Goal: Task Accomplishment & Management: Manage account settings

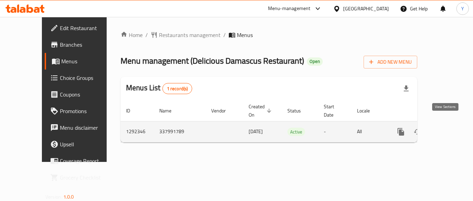
click at [447, 128] on icon "enhanced table" at bounding box center [450, 132] width 8 height 8
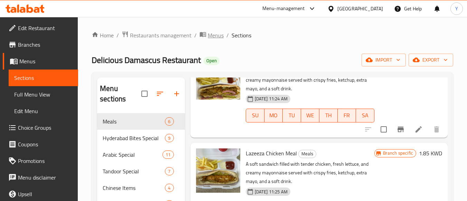
click at [211, 39] on span "Menus" at bounding box center [216, 35] width 16 height 8
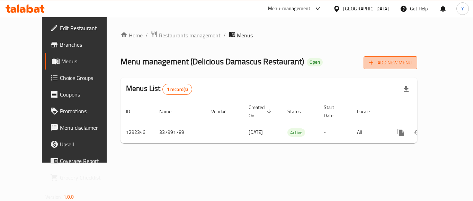
click at [411, 63] on span "Add New Menu" at bounding box center [390, 62] width 43 height 9
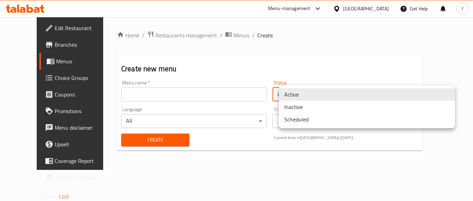
click at [311, 92] on body "​ Menu-management [GEOGRAPHIC_DATA] Get Help Y Edit Restaurant Branches Menus C…" at bounding box center [236, 109] width 473 height 184
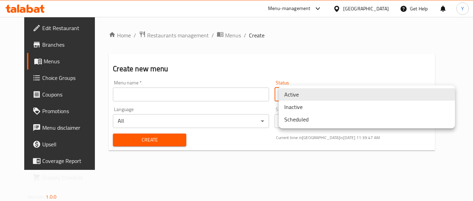
click at [303, 110] on li "Inactive" at bounding box center [367, 107] width 176 height 12
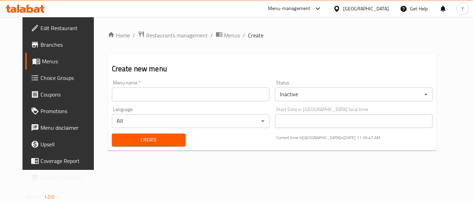
click at [293, 59] on div "Create new menu Menu name   * Menu name * Status Inactive ​ Language All ​ Star…" at bounding box center [272, 102] width 329 height 97
click at [126, 90] on input "text" at bounding box center [190, 95] width 157 height 14
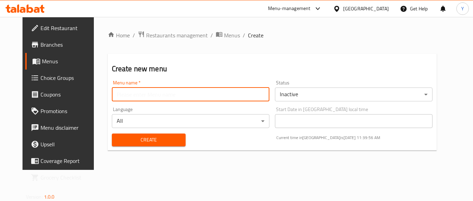
paste input "Case Number 342488935"
type input "Case Number 342488935"
click at [112, 134] on button "Create" at bounding box center [149, 140] width 74 height 13
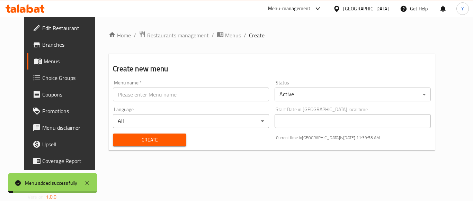
click at [225, 37] on span "Menus" at bounding box center [233, 35] width 16 height 8
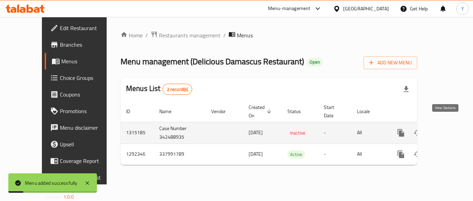
click at [450, 125] on link "enhanced table" at bounding box center [450, 133] width 17 height 17
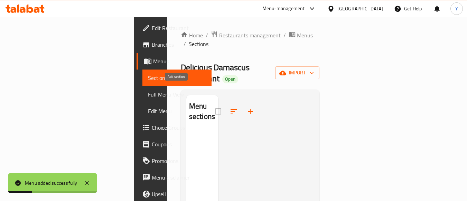
click at [246, 107] on icon "button" at bounding box center [250, 111] width 8 height 8
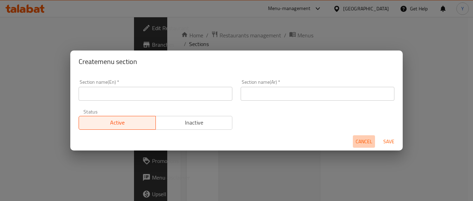
click at [367, 143] on span "Cancel" at bounding box center [363, 141] width 17 height 9
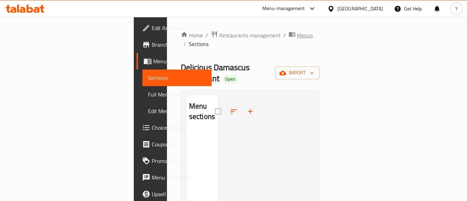
click at [297, 36] on span "Menus" at bounding box center [305, 35] width 16 height 8
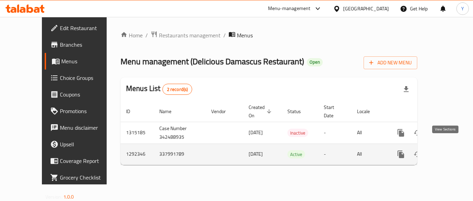
click at [448, 151] on link "enhanced table" at bounding box center [450, 154] width 17 height 17
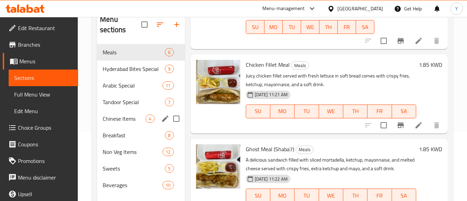
scroll to position [97, 0]
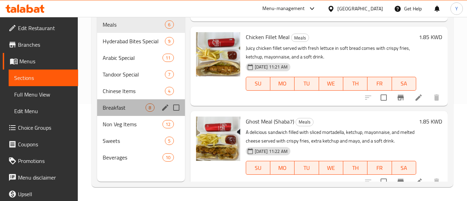
click at [151, 100] on div "Breakfast 8" at bounding box center [141, 107] width 88 height 17
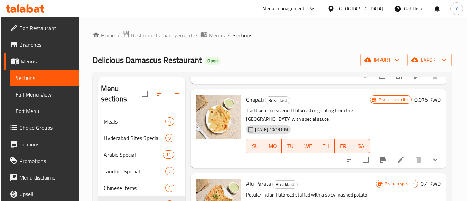
scroll to position [242, 0]
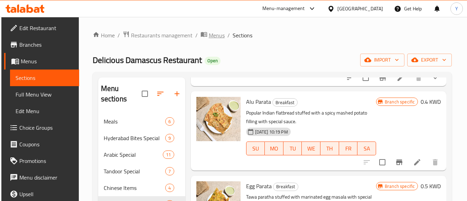
click at [216, 36] on span "Menus" at bounding box center [217, 35] width 16 height 8
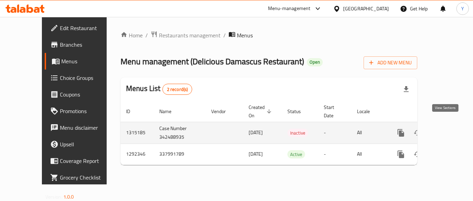
click at [446, 129] on icon "enhanced table" at bounding box center [450, 133] width 8 height 8
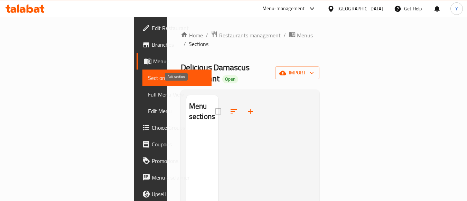
click at [246, 107] on icon "button" at bounding box center [250, 111] width 8 height 8
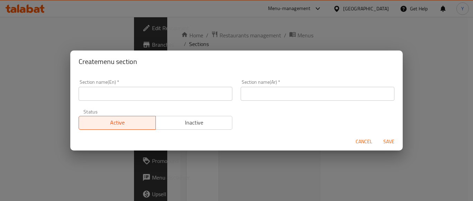
click at [186, 95] on input "text" at bounding box center [156, 94] width 154 height 14
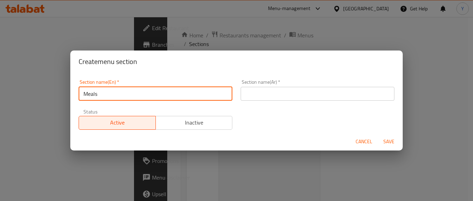
type input "Meals"
click at [330, 91] on input "text" at bounding box center [317, 94] width 154 height 14
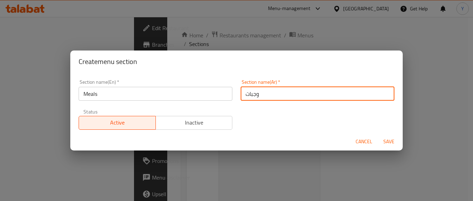
type input "وجبات"
click at [391, 141] on span "Save" at bounding box center [388, 141] width 17 height 9
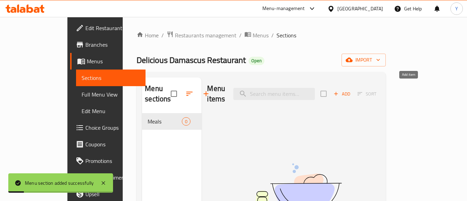
click at [338, 92] on icon "button" at bounding box center [337, 94] width 4 height 4
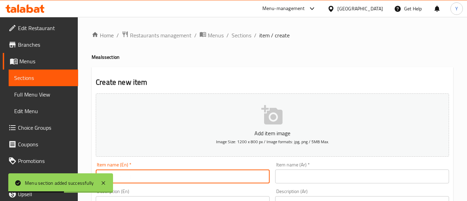
paste input "Arabic Shawarma Meal"
type input "Arabic Shawarma Meal"
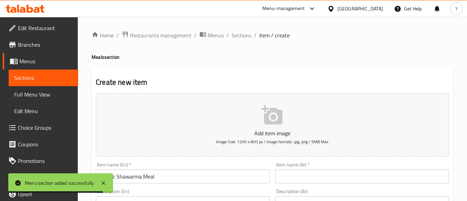
drag, startPoint x: 379, startPoint y: 168, endPoint x: 378, endPoint y: 174, distance: 6.3
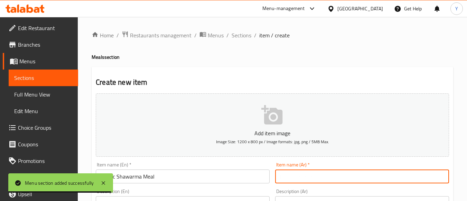
paste input "وجبة شورما عربي"
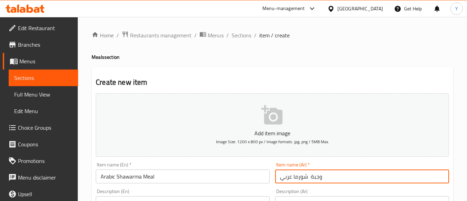
type input "وجبة شورما عربي"
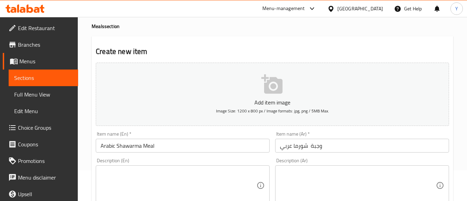
scroll to position [69, 0]
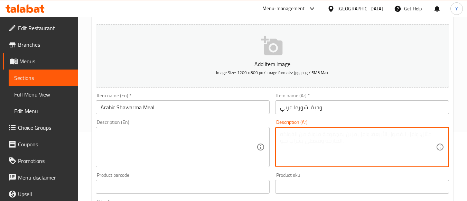
paste textarea "" شاورما مع صوص فرنسي وجبن، شبس، هالبينو، كتشب، مايونيز، خبز صاج""
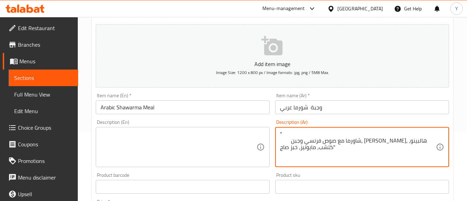
type textarea "" شاورما مع صوص فرنسي وجبن، شبس، هالبينو، كتشب، مايونيز، خبز صاج""
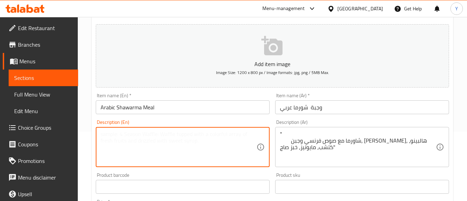
paste textarea "Shawarma with French sauce, cheese, chips, jalapeno, ketchup, mayonnaise, Saj b…"
type textarea "Shawarma with French sauce, cheese, chips, jalapeno, ketchup, mayonnaise, Saj b…"
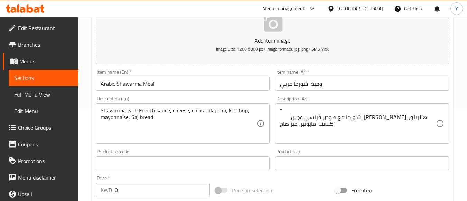
scroll to position [104, 0]
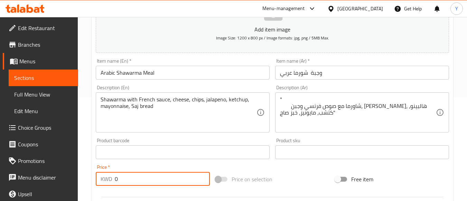
drag, startPoint x: 174, startPoint y: 184, endPoint x: 146, endPoint y: 189, distance: 28.5
click at [115, 185] on div "KWD 0 Price *" at bounding box center [153, 179] width 114 height 14
paste input "2.25"
type input "2.25"
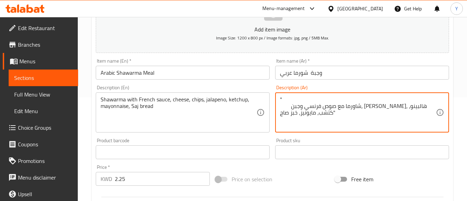
drag, startPoint x: 293, startPoint y: 97, endPoint x: 262, endPoint y: 97, distance: 31.1
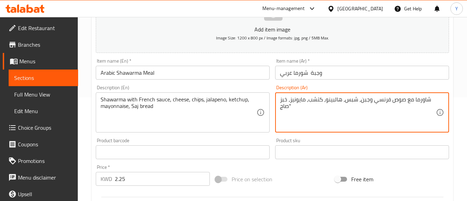
click at [302, 106] on textarea "شاورما مع صوص فرنسي وجبن، شبس، هالبينو، كتشب، مايونيز، خبز صاج"" at bounding box center [358, 112] width 156 height 33
type textarea "شاورما مع صوص فرنسي وجبن، شبس، هالبينو، كتشب، مايونيز، خبز صاج"
click at [172, 75] on input "Arabic Shawarma Meal" at bounding box center [183, 73] width 174 height 14
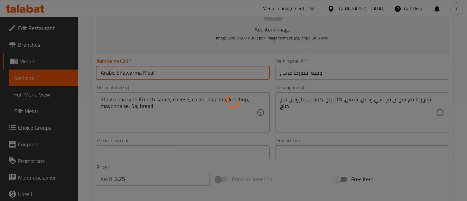
type input "0"
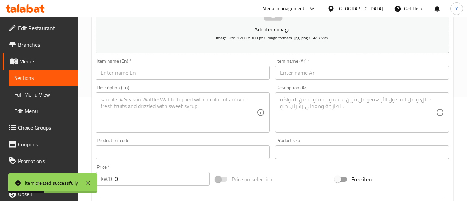
drag, startPoint x: 229, startPoint y: 81, endPoint x: 228, endPoint y: 74, distance: 7.4
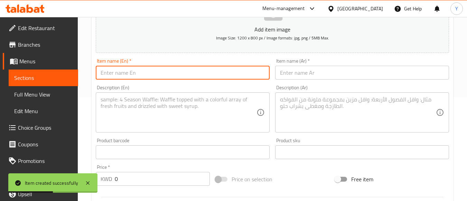
paste input "Shabah Meal"
type input "Shabah Meal"
click at [328, 200] on div at bounding box center [272, 197] width 359 height 17
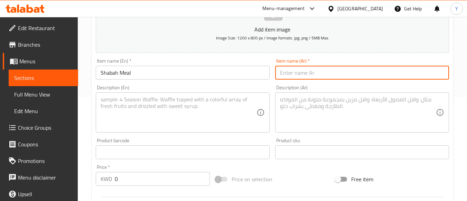
paste input "وجبة شبح"
type input "وجبة شبح"
click at [314, 117] on textarea at bounding box center [358, 112] width 156 height 33
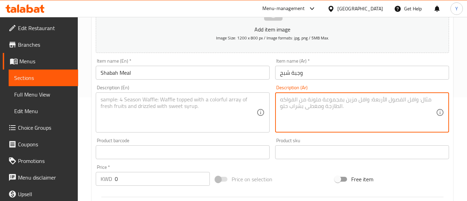
paste textarea "تشيكن فيليه مع مرتديلا، جبن، مايونيز، خس"
type textarea "تشيكن فيليه مع مرتديلا، جبن، مايونيز، خس"
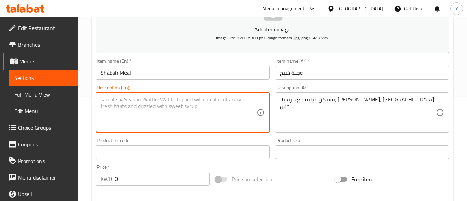
paste textarea "Chicken fillet with [PERSON_NAME], cheese, mayonnaise, lettuce"
type textarea "Chicken fillet with [PERSON_NAME], cheese, mayonnaise, lettuce"
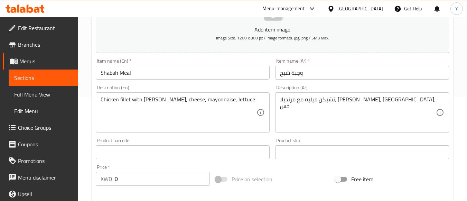
drag, startPoint x: 140, startPoint y: 170, endPoint x: 133, endPoint y: 180, distance: 13.1
click at [138, 174] on div "Price   * KWD 0 Price *" at bounding box center [153, 175] width 114 height 21
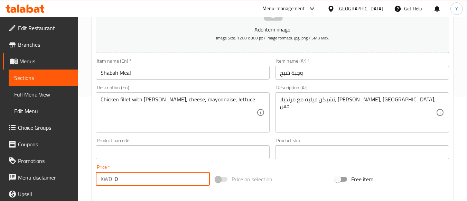
drag, startPoint x: 129, startPoint y: 179, endPoint x: 103, endPoint y: 182, distance: 26.4
click at [103, 182] on div "KWD 0 Price *" at bounding box center [153, 179] width 114 height 14
paste input "2.25"
type input "2.25"
click at [160, 75] on input "Shabah Meal" at bounding box center [183, 73] width 174 height 14
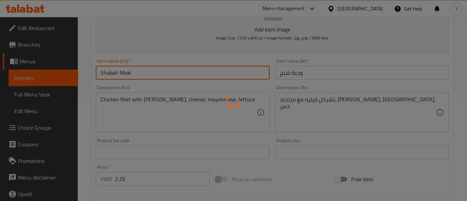
type input "0"
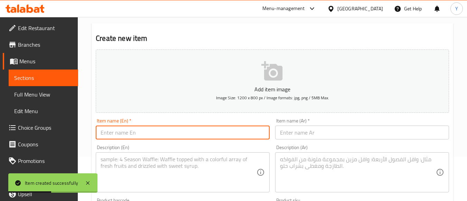
scroll to position [0, 0]
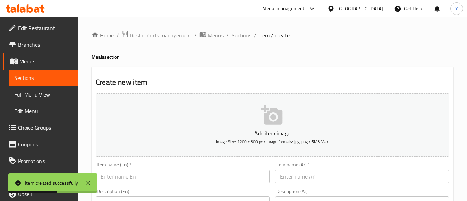
click at [235, 35] on span "Sections" at bounding box center [242, 35] width 20 height 8
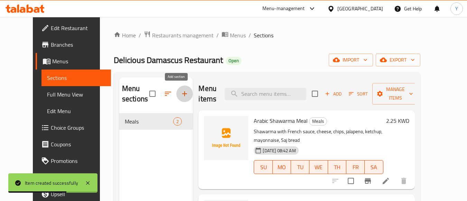
click at [182, 92] on button "button" at bounding box center [184, 93] width 17 height 17
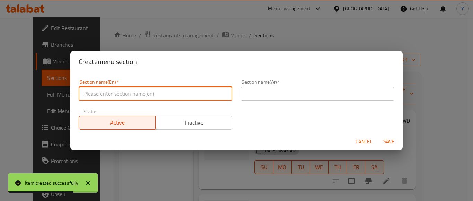
click at [196, 91] on input "text" at bounding box center [156, 94] width 154 height 14
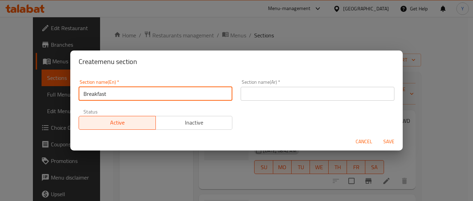
type input "Breakfast"
click at [307, 101] on div "Section name(Ar)   * Section name(Ar) *" at bounding box center [317, 89] width 162 height 29
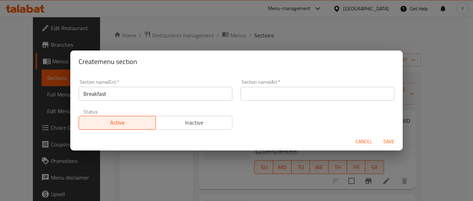
drag, startPoint x: 307, startPoint y: 101, endPoint x: 308, endPoint y: 98, distance: 3.5
click at [307, 101] on div "Section name(Ar)   * Section name(Ar) *" at bounding box center [317, 89] width 162 height 29
click at [308, 97] on input "text" at bounding box center [317, 94] width 154 height 14
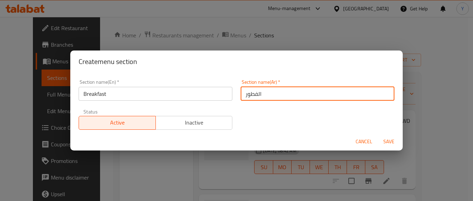
type input "الفطور"
click at [378, 135] on button "Save" at bounding box center [389, 141] width 22 height 13
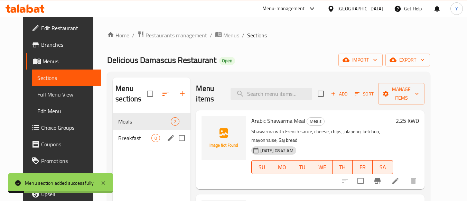
click at [122, 137] on span "Breakfast" at bounding box center [134, 138] width 33 height 8
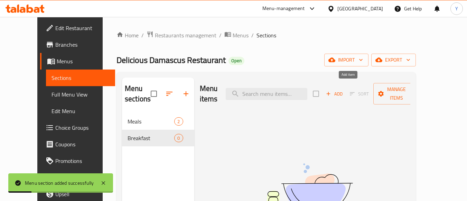
click at [344, 90] on span "Add" at bounding box center [334, 94] width 19 height 8
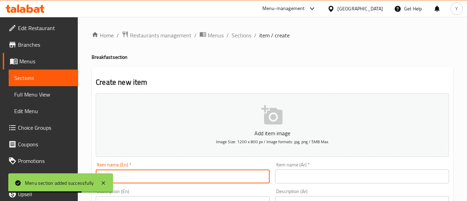
paste input "Hot Breakfast"
type input "Hot Breakfast"
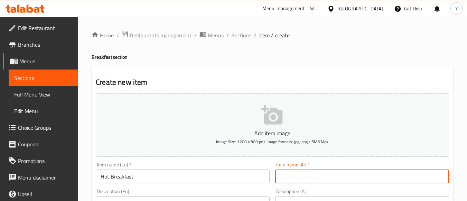
paste input "ترويقة حارة"
type input "ترويقة حارة"
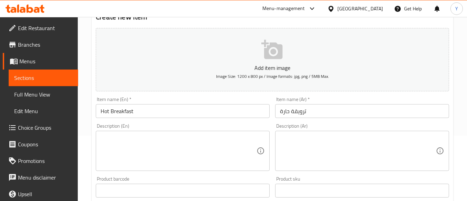
scroll to position [104, 0]
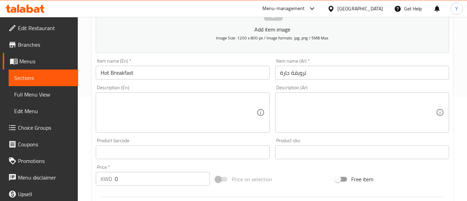
click at [104, 182] on div "KWD 0 Price *" at bounding box center [153, 179] width 114 height 14
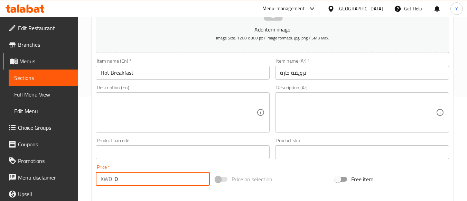
paste input "4"
type input "4"
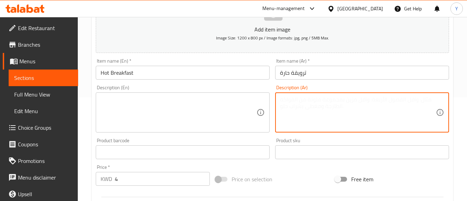
paste textarea ""بيض مسلوق وبيض مع طماط ، عجة ، تكّة طماط ، فلافل ، بطاطا ، باذنجان ""
type textarea ""بيض مسلوق وبيض مع طماط ، عجة ، تكّة طماط ، فلافل ، بطاطا ، باذنجان ""
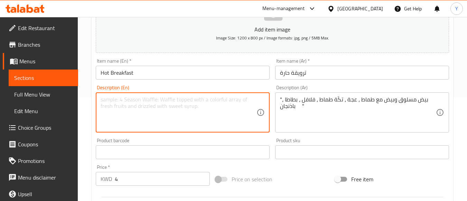
paste textarea "Boiled eggs, eggs with tomato, omelet, tomato tikka, falafel, potato, eggplant"
type textarea "Boiled eggs, eggs with tomato, omelet, tomato tikka, falafel, potato, eggplant"
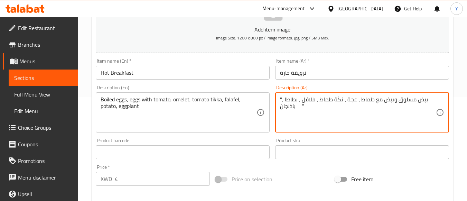
drag, startPoint x: 282, startPoint y: 99, endPoint x: 277, endPoint y: 100, distance: 4.8
click at [319, 110] on textarea "بيض مسلوق وبيض مع طماط ، عجة ، تكّة طماط ، فلافل ، بطاطا ، باذنجان "" at bounding box center [358, 112] width 156 height 33
type textarea "بيض مسلوق وبيض مع طماط ، عجة ، تكّة طماط ، فلافل ، بطاطا ، باذنجان"
click at [173, 74] on input "Hot Breakfast" at bounding box center [183, 73] width 174 height 14
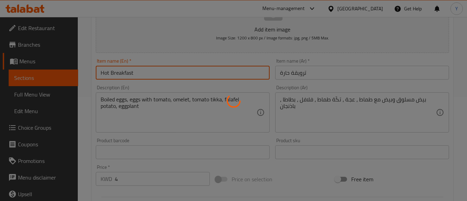
type input "0"
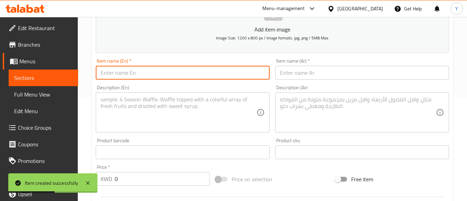
paste input "Cold Breakfast"
type input "Cold Breakfast"
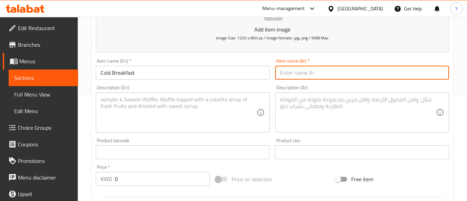
paste input "ترويقة باردة"
type input "ترويقة باردة"
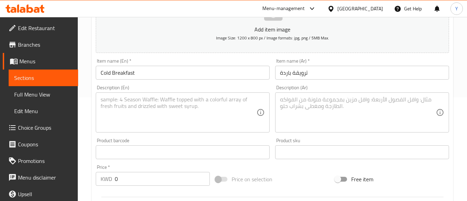
drag, startPoint x: 158, startPoint y: 181, endPoint x: 94, endPoint y: 177, distance: 64.5
click at [96, 177] on div "KWD 0 Price *" at bounding box center [153, 179] width 114 height 14
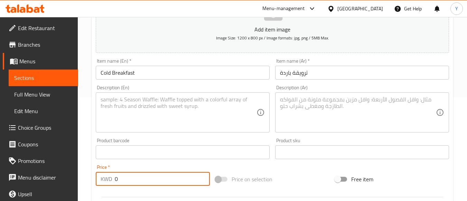
paste input "4"
type input "4"
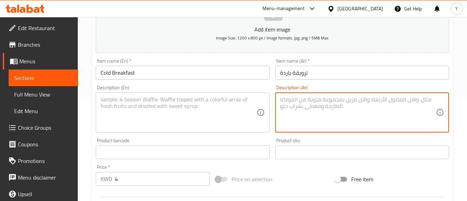
paste textarea "جبنة مالحة ، جبنة كرفت ، حلوم ، مربى ، قِيمر ، مرتديلا مع خبز ، لبنة"
type textarea "جبنة مالحة ، جبنة كرفت ، حلوم ، مربى ، قِيمر ، مرتديلا مع خبز ، لبنة"
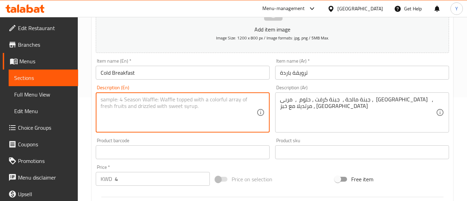
paste textarea "Salty cheese, Kraft cheese, halloumi, jam, cream, mortadella with bread, labneh"
drag, startPoint x: 200, startPoint y: 103, endPoint x: 213, endPoint y: 102, distance: 13.2
click at [213, 102] on textarea "Salty cheese, Kraft cheese, halloumi, jam, cream, mortadella with bread, labneh" at bounding box center [179, 112] width 156 height 33
type textarea "Salty cheese, Kraft cheese, halloumi, jam, cream, mortadella with bread, labneh"
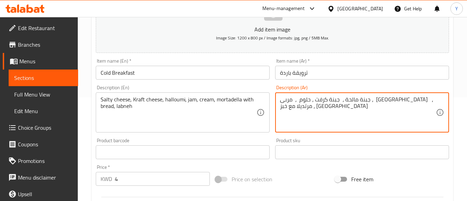
click at [337, 98] on textarea "جبنة مالحة ، جبنة كرفت ، حلوم ، مربى ، قِيمر ، مرتديلا مع خبز ، لبنة" at bounding box center [358, 112] width 156 height 33
type textarea "جبنة مالحة ، جبنة كرفت ، حلوم ، مربى ، كريمة، مرتديلا مع خبز ، لبنة"
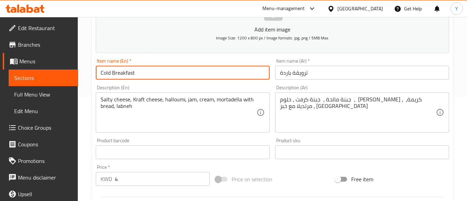
click at [181, 74] on input "Cold Breakfast" at bounding box center [183, 73] width 174 height 14
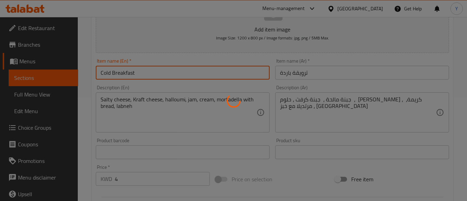
type input "0"
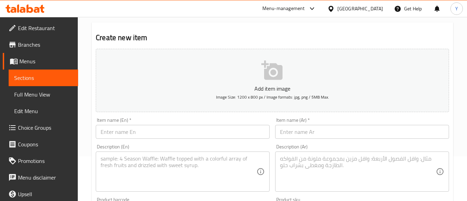
scroll to position [0, 0]
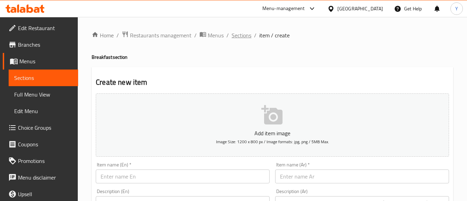
click at [243, 39] on span "Sections" at bounding box center [242, 35] width 20 height 8
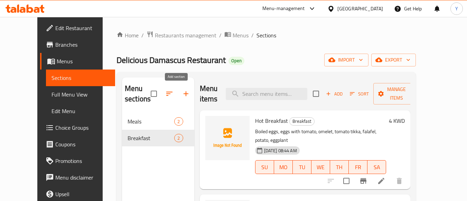
click at [182, 95] on icon "button" at bounding box center [186, 94] width 8 height 8
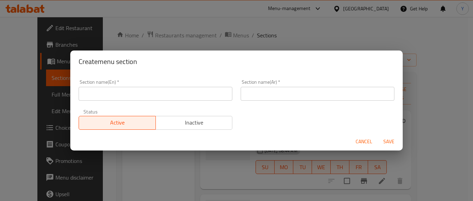
click at [218, 97] on input "text" at bounding box center [156, 94] width 154 height 14
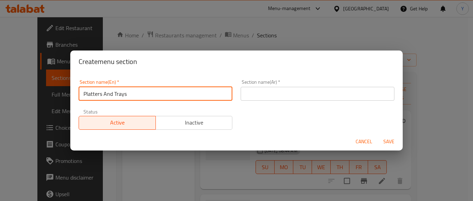
type input "Platters And Trays"
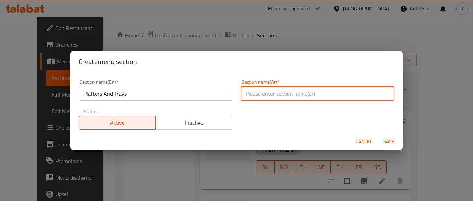
click at [260, 88] on input "text" at bounding box center [317, 94] width 154 height 14
type input "أ"
type input "صحون وصواني"
click at [378, 135] on button "Save" at bounding box center [389, 141] width 22 height 13
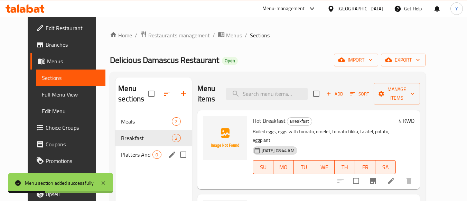
click at [134, 161] on div "Platters And Trays 0" at bounding box center [154, 154] width 76 height 17
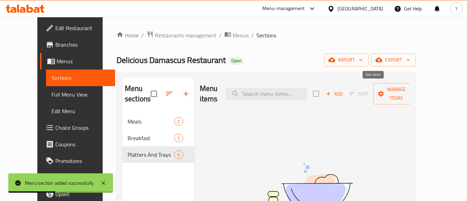
click at [344, 91] on span "Add" at bounding box center [334, 94] width 19 height 8
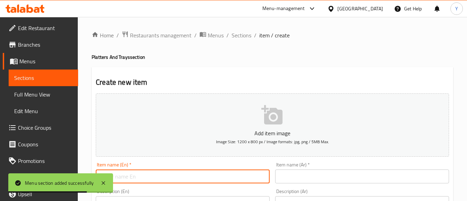
paste input "Shawarma Platter"
type input "Shawarma Platter"
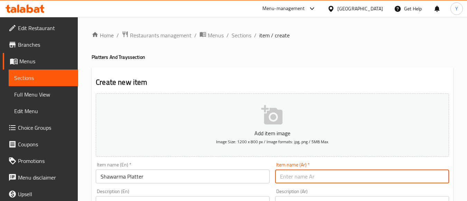
paste input "ماعون شاورما"
type input "ماعون شاورما"
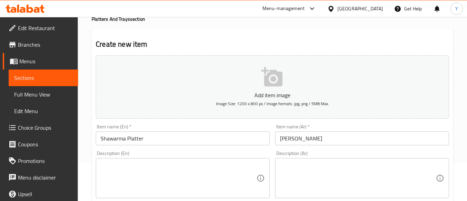
scroll to position [104, 0]
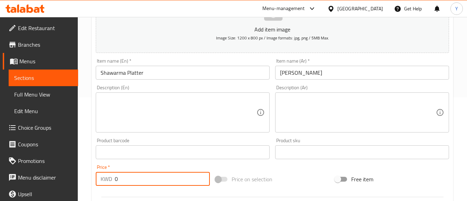
drag, startPoint x: 115, startPoint y: 180, endPoint x: 111, endPoint y: 182, distance: 4.1
click at [98, 182] on div "KWD 0 Price *" at bounding box center [153, 179] width 114 height 14
drag, startPoint x: 148, startPoint y: 177, endPoint x: 152, endPoint y: 174, distance: 5.0
paste input "2.5"
type input "2.5"
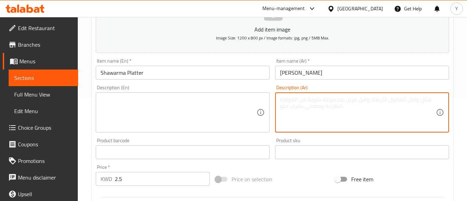
paste textarea "شاورما ، وصوصات فرنسي ، وجبن ، شبس ، هالبينو ، كتشب ، ومايونيز"
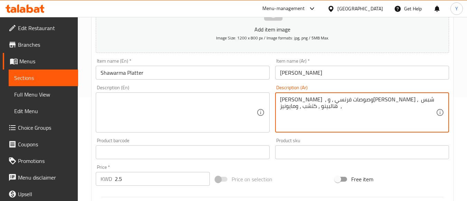
type textarea "شاورما ، وصوصات فرنسي ، وجبن ، شبس ، هالبينو ، كتشب ، ومايونيز"
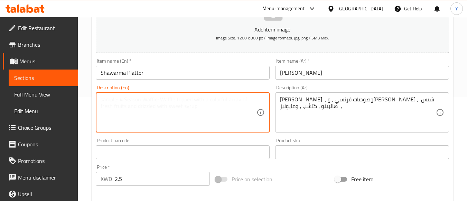
paste textarea "Shawarma, French sauces, cheese, chips, jalapeno, ketchup, and mayonnaise"
type textarea "Shawarma, French sauces, cheese, chips, jalapeno, ketchup, and mayonnaise"
click at [198, 78] on input "Shawarma Platter" at bounding box center [183, 73] width 174 height 14
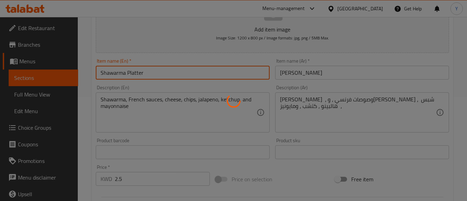
type input "0"
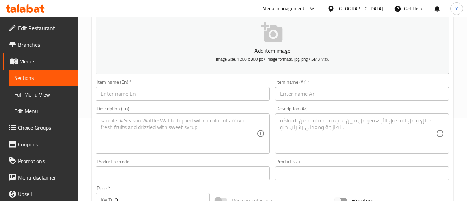
scroll to position [0, 0]
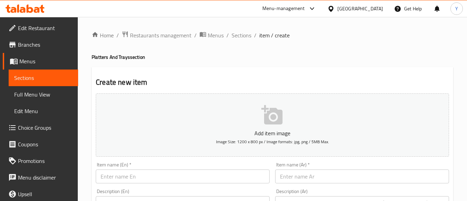
drag, startPoint x: 246, startPoint y: 36, endPoint x: 246, endPoint y: 45, distance: 9.7
click at [246, 36] on span "Sections" at bounding box center [242, 35] width 20 height 8
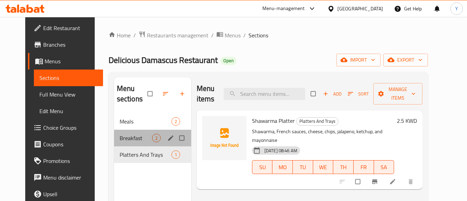
click at [119, 133] on div "Breakfast 2" at bounding box center [152, 138] width 77 height 17
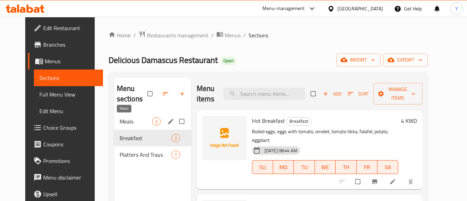
click at [122, 122] on span "Meals" at bounding box center [136, 121] width 33 height 8
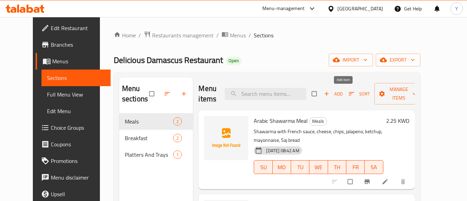
click at [342, 95] on span "Add" at bounding box center [333, 94] width 19 height 8
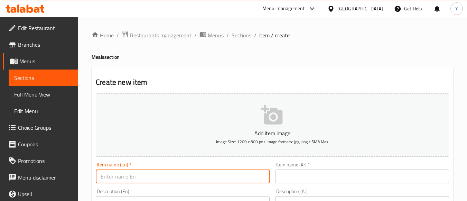
paste input "Chicken Fillet Meal"
type input "Chicken Fillet Meal"
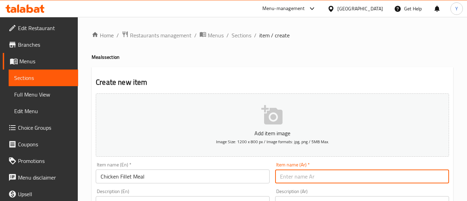
paste input "وجبة تشكن فيلية"
type input "وجبة تشكن فيلية"
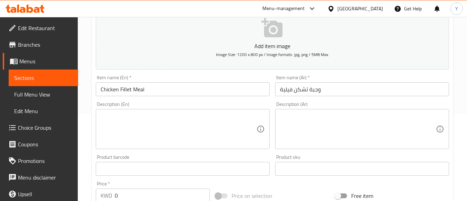
scroll to position [104, 0]
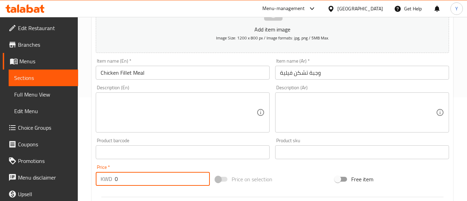
drag, startPoint x: 151, startPoint y: 180, endPoint x: 96, endPoint y: 182, distance: 55.1
click at [96, 182] on div "KWD 0 Price *" at bounding box center [153, 179] width 114 height 14
paste input "2.25"
type input "2.25"
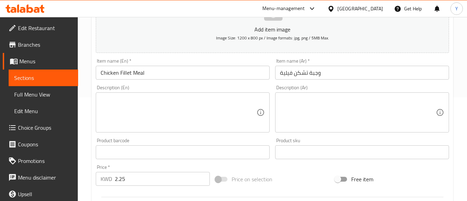
drag, startPoint x: 371, startPoint y: 133, endPoint x: 408, endPoint y: 104, distance: 46.8
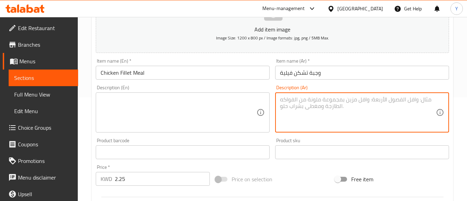
paste textarea "قطع فيليه مقرمش مع [PERSON_NAME]، [GEOGRAPHIC_DATA]، شرائح جبنة شيدر داخل الخبز…"
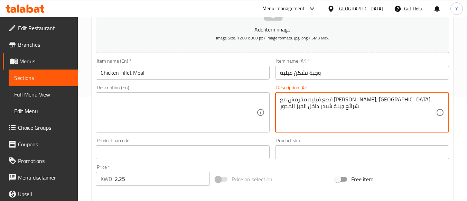
type textarea "قطع فيليه مقرمش مع [PERSON_NAME]، [GEOGRAPHIC_DATA]، شرائح جبنة شيدر داخل الخبز…"
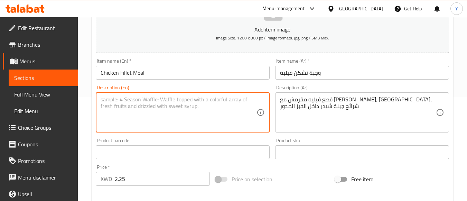
paste textarea "Crispy fillet pieces with mayonnaise, lettuce, cheddar cheese slices inside rou…"
type textarea "Crispy fillet pieces with mayonnaise, lettuce, cheddar cheese slices inside rou…"
click at [180, 68] on input "Chicken Fillet Meal" at bounding box center [183, 73] width 174 height 14
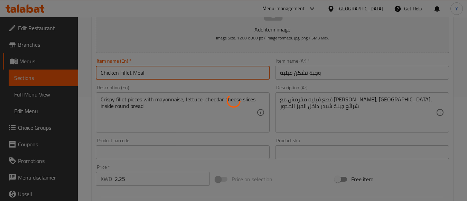
type input "0"
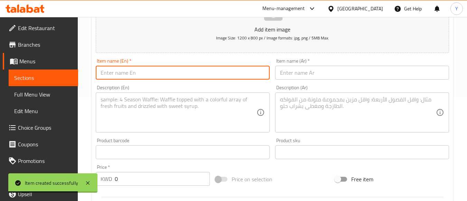
paste input "Sausage Meal"
type input "Sausage Meal"
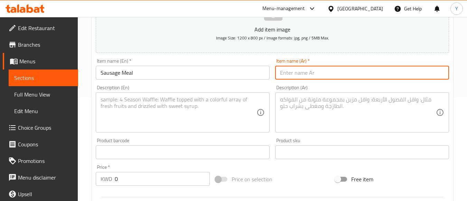
paste input "وجبة نقانق"
type input "وجبة نقانق"
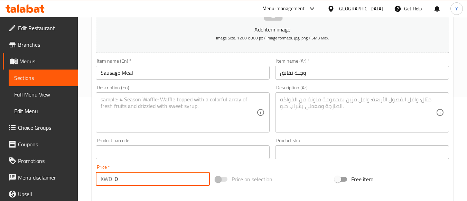
drag, startPoint x: 124, startPoint y: 175, endPoint x: 137, endPoint y: 178, distance: 13.7
click at [102, 178] on div "KWD 0 Price *" at bounding box center [153, 179] width 114 height 14
paste input "2.25"
type input "2.25"
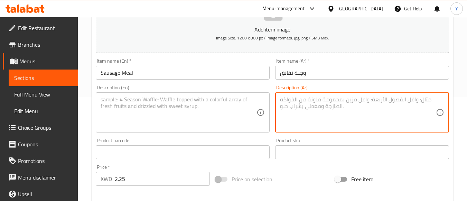
paste textarea "[PERSON_NAME]، خس، [PERSON_NAME]، نقانق، شبس، صوص جبن، صوص فرنسي، هالبينو"
type textarea "[PERSON_NAME]، خس، [PERSON_NAME]، نقانق، شبس، صوص جبن، صوص فرنسي، هالبينو"
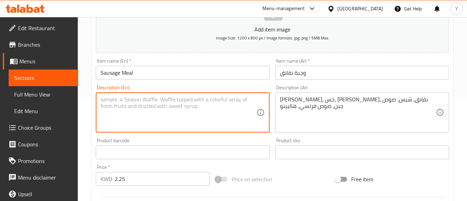
paste textarea "Cheese, lettuce, mayonnaise, sausage, chips, cheese sauce, French sauce, jalape…"
type textarea "Cheese, lettuce, mayonnaise, sausage, chips, cheese sauce, French sauce, jalape…"
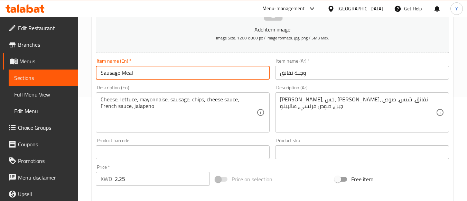
click at [209, 76] on input "Sausage Meal" at bounding box center [183, 73] width 174 height 14
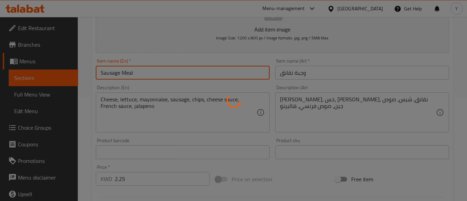
type input "0"
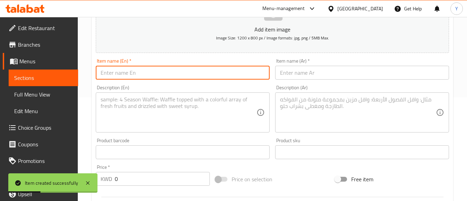
paste input "Burger Meal"
type input "Burger Meal"
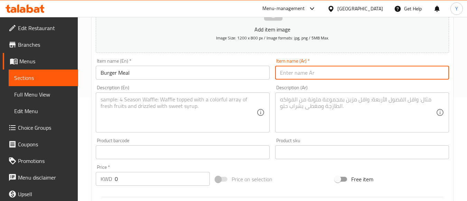
paste input "وجبة برجر لحم"
click at [292, 74] on input "وجبة برجر لحم" at bounding box center [362, 73] width 174 height 14
type input "وجبة برجر لحم"
click at [99, 70] on input "Burger Meal" at bounding box center [183, 73] width 174 height 14
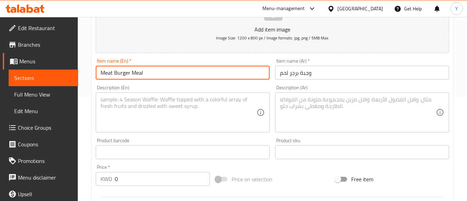
type input "Meat Burger Meal"
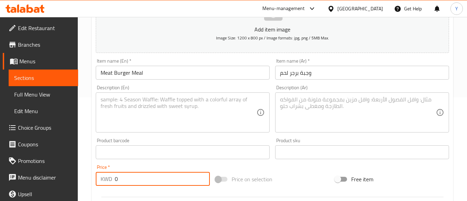
drag, startPoint x: 156, startPoint y: 181, endPoint x: 106, endPoint y: 184, distance: 49.9
click at [106, 184] on div "KWD 0 Price *" at bounding box center [153, 179] width 114 height 14
paste input "2.25"
type input "2.25"
click at [361, 114] on textarea at bounding box center [358, 112] width 156 height 33
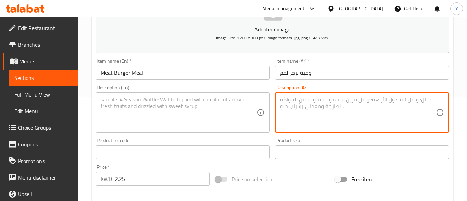
click at [347, 121] on textarea at bounding box center [358, 112] width 156 height 33
paste textarea "قطع بورجر لحم مع الخبز المدور والخس الطازج والجبنة [PERSON_NAME] وشيبس وعصير"
type textarea "قطع بورجر لحم مع الخبز المدور والخس الطازج والجبنة [PERSON_NAME] وشيبس وعصير"
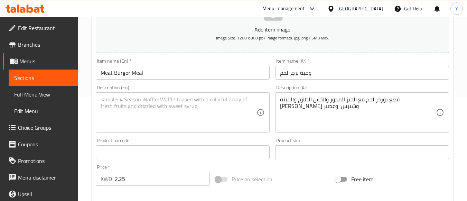
click at [221, 115] on textarea at bounding box center [179, 112] width 156 height 33
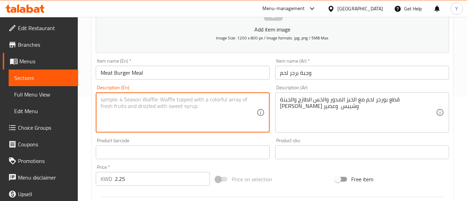
paste textarea "Beef burger pieces with round bread, fresh lettuce, cheddar cheese, chips, and …"
type textarea "Beef burger pieces with round bread, fresh lettuce, cheddar cheese, chips, and …"
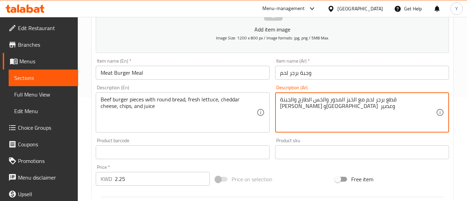
type textarea "قطع برجر لحم مع الخبز المدور والخس الطازج والجبنة [PERSON_NAME] و[GEOGRAPHIC_DA…"
click at [166, 73] on input "Meat Burger Meal" at bounding box center [183, 73] width 174 height 14
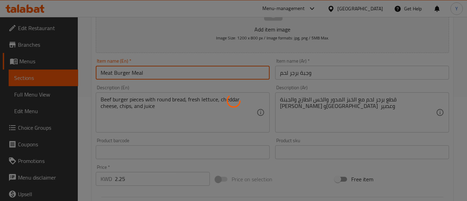
type input "0"
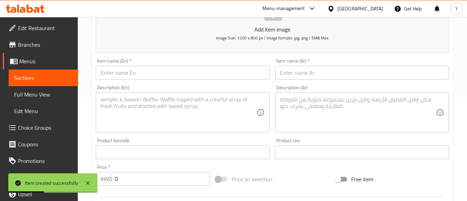
click at [167, 75] on input "text" at bounding box center [183, 73] width 174 height 14
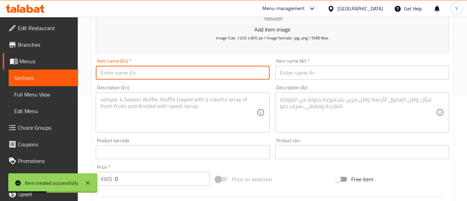
paste input "Halloumi Meal"
type input "Halloumi Meal"
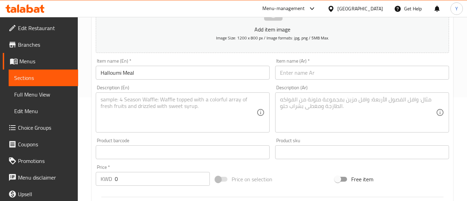
click at [287, 73] on input "text" at bounding box center [362, 73] width 174 height 14
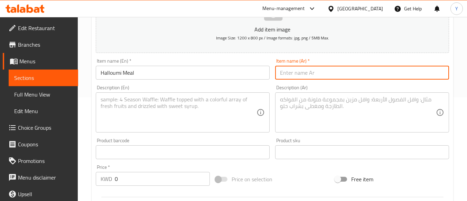
paste input "وجبة حلوم"
type input "وجبة حلوم"
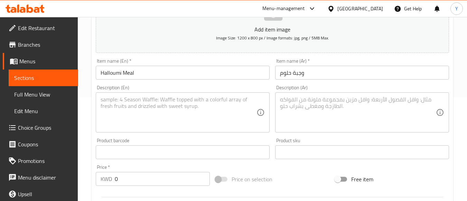
drag, startPoint x: 122, startPoint y: 180, endPoint x: 100, endPoint y: 182, distance: 22.6
click at [100, 182] on div "KWD 0 Price *" at bounding box center [153, 179] width 114 height 14
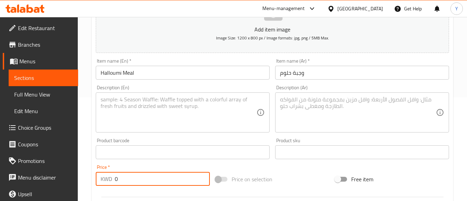
paste input "2.25"
type input "2.25"
click at [289, 115] on textarea at bounding box center [358, 112] width 156 height 33
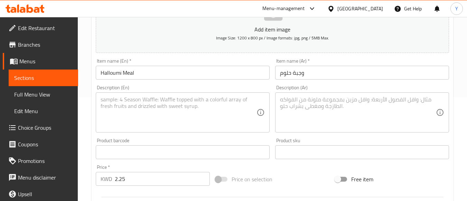
click at [288, 107] on textarea at bounding box center [358, 112] width 156 height 33
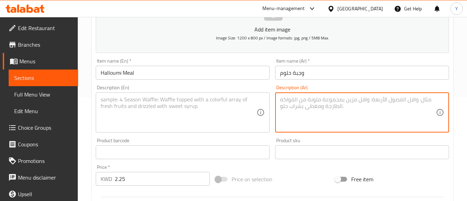
paste textarea "شرائح الحلوم المشوي مع الزعتر وشرائح الطماط والزيتون وزيت الزيتون"
type textarea "شرائح الحلوم المشوي مع الزعتر وشرائح الطماط والزيتون وزيت الزيتون"
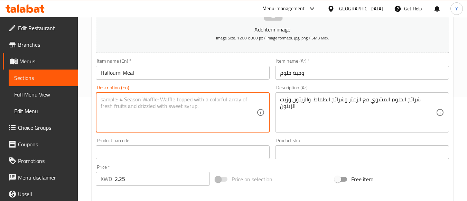
click at [160, 127] on textarea at bounding box center [179, 112] width 156 height 33
paste textarea "Grilled halloumi slices with thyme, tomato slices, olives, and olive oil"
type textarea "Grilled halloumi slices with thyme, tomato slices, olives, and olive oil"
click at [167, 71] on input "Halloumi Meal" at bounding box center [183, 73] width 174 height 14
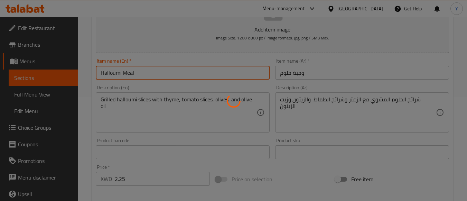
type input "0"
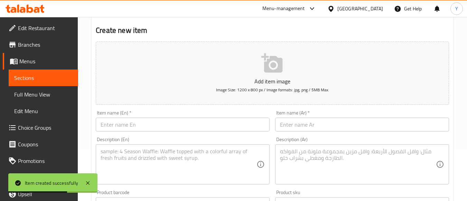
scroll to position [0, 0]
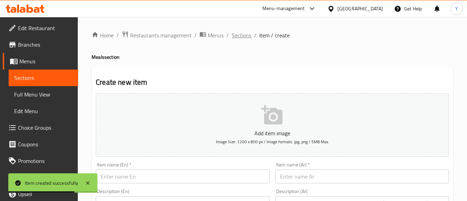
click at [237, 33] on span "Sections" at bounding box center [242, 35] width 20 height 8
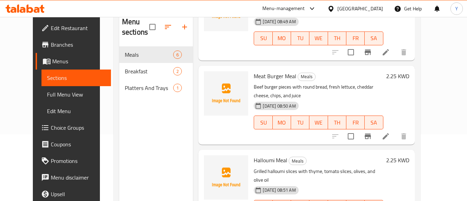
scroll to position [97, 0]
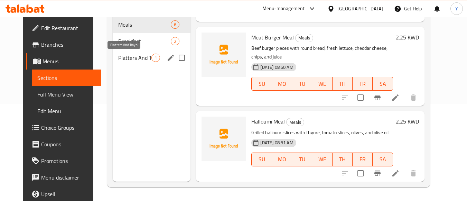
click at [118, 61] on span "Platters And Trays" at bounding box center [134, 58] width 33 height 8
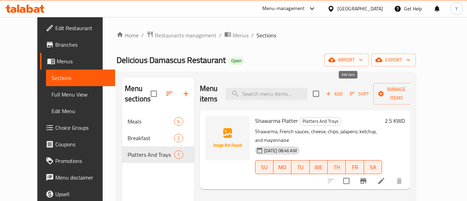
click at [344, 90] on span "Add" at bounding box center [334, 94] width 19 height 8
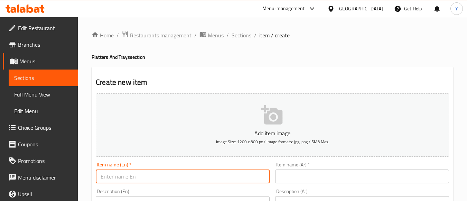
paste input "Al-Diwaniya Meat Tray"
type input "Al-Diwaniya Meat Tray"
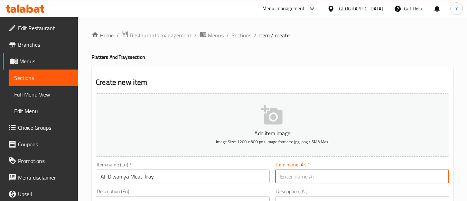
paste input "صينية الديوانية لحم"
type input "صينية الديوانية لحم"
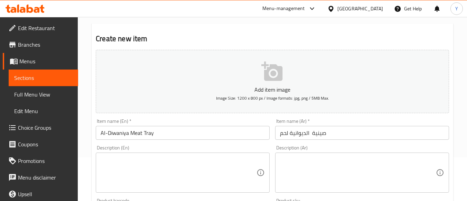
scroll to position [104, 0]
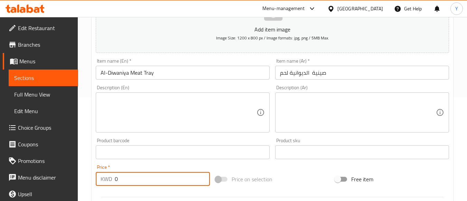
drag, startPoint x: 126, startPoint y: 181, endPoint x: 110, endPoint y: 182, distance: 16.0
click at [110, 182] on div "KWD 0 Price *" at bounding box center [153, 179] width 114 height 14
paste input "15"
type input "15"
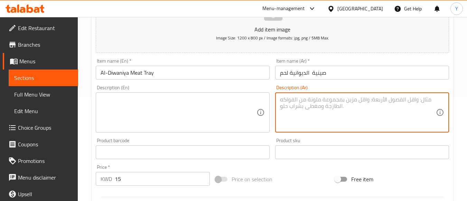
click at [319, 101] on textarea at bounding box center [358, 112] width 156 height 33
paste textarea "صينيه ‏لحم مبرد استرالي مع حشو ومرق دقوس وخضر السيرفس تكفى من اربع ل خمس اشخاص"
type textarea "صينيه ‏لحم مبرد استرالي مع حشو ومرق دقوس وخضر السيرفس تكفى من اربع ل خمس اشخاص"
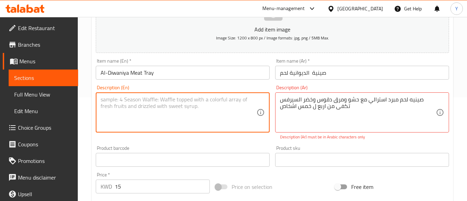
paste textarea "A tray of chilled Australian meat with a filling of daqoos broth and vegetables…"
type textarea "A tray of chilled Australian meat with a filling of daqoos broth and vegetables…"
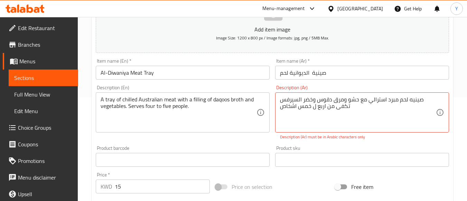
click at [290, 151] on div "Product sku Product sku" at bounding box center [362, 156] width 174 height 21
click at [312, 108] on textarea "صينيه ‏لحم مبرد استرالي مع حشو ومرق دقوس وخضر السيرفس تكفى من اربع ل خمس اشخاص" at bounding box center [358, 112] width 156 height 33
click at [311, 109] on textarea "صينيه ‏لحم مبرد استرالي مع حشو ومرق دقوس وخضر السيرفس تكفى من اربع ل خمس اشخاص" at bounding box center [358, 112] width 156 height 33
type textarea "صينيه ‏لحم مبرد استرالي مع حشو ومرق دقوس وخضر السيرفس تكفى من اربع لخمس اشخاص"
drag, startPoint x: 382, startPoint y: 116, endPoint x: 437, endPoint y: 84, distance: 64.0
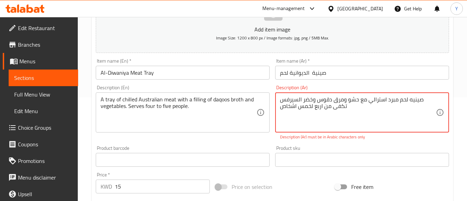
click at [437, 84] on div "Description (Ar) صينيه ‏لحم مبرد استرالي مع حشو ومرق دقوس وخضر السيرفس تكفى من …" at bounding box center [363, 112] width 180 height 61
click at [411, 100] on textarea "صينيه ‏لحم مبرد استرالي مع حشو ومرق دقوس وخضر السيرفس تكفى من اربع لخمس اشخاص" at bounding box center [358, 112] width 156 height 33
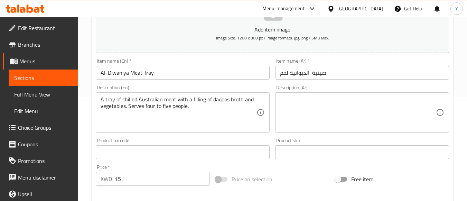
click at [389, 103] on textarea at bounding box center [358, 112] width 156 height 33
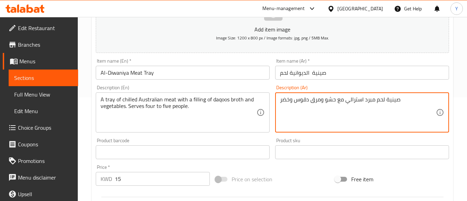
click at [283, 102] on textarea "صينية لحم مبرد استرالي مع حشو ومرق دقوس وخضر" at bounding box center [358, 112] width 156 height 33
click at [418, 105] on textarea "صينية لحم مبرد استرالي مع حشو ومرق دقوس وخضار" at bounding box center [358, 112] width 156 height 33
type textarea "صينية لحم مبرد استرالي مع حشو ومرق دقوس وخضار، السيرفيس تكفي من اربع الي خمس اش…"
click at [311, 177] on div "Price on selection" at bounding box center [273, 179] width 120 height 19
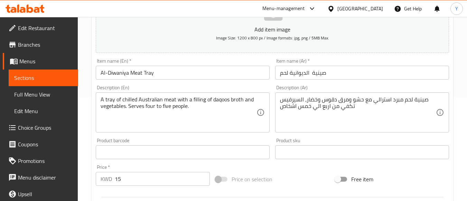
click at [173, 68] on input "Al-Diwaniya Meat Tray" at bounding box center [183, 73] width 174 height 14
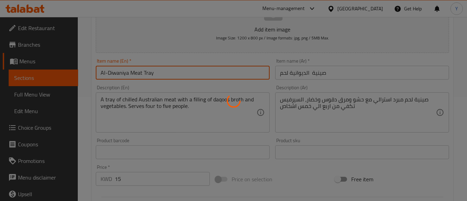
type input "0"
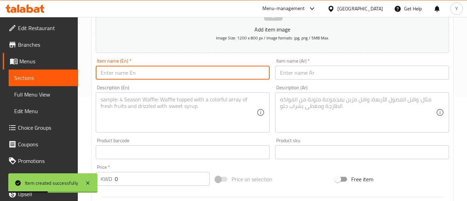
paste input "Al-Diwaniya Chicken Tray"
type input "Al-Diwaniya Chicken Tray"
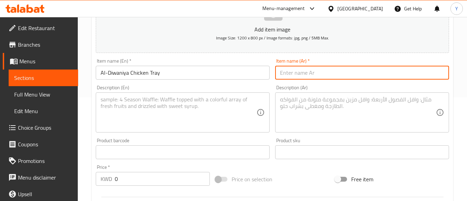
paste input "صينية الديوانية دجاج"
type input "صينية الديوانية دجاج"
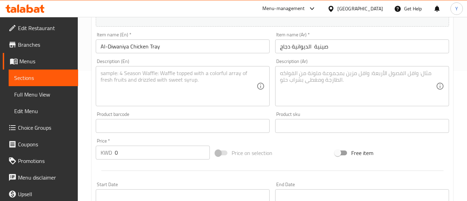
scroll to position [173, 0]
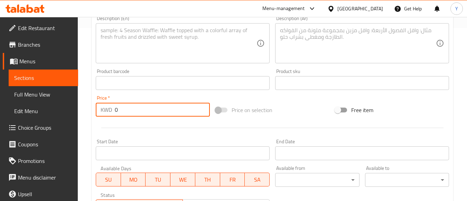
drag, startPoint x: 154, startPoint y: 108, endPoint x: 105, endPoint y: 109, distance: 49.8
click at [105, 109] on div "KWD 0 Price *" at bounding box center [153, 110] width 114 height 14
paste input "12"
type input "12"
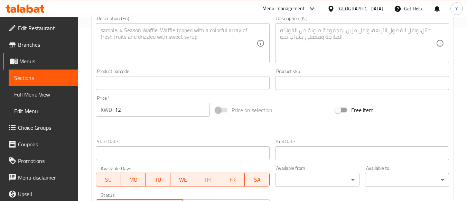
click at [160, 122] on div at bounding box center [272, 127] width 359 height 17
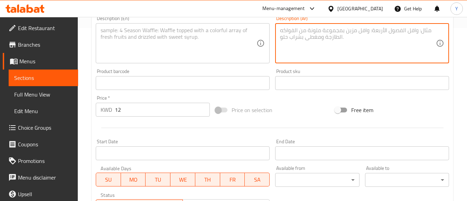
paste textarea "صينيه دجاج المتحدة مبرد حشو مر دقوس خضار تكفى من اربع ل خمس اشخاص"
type textarea "صينيه دجاج المتحدة مبرد حشو مر دقوس خضار تكفى من اربع ل خمس اشخاص"
click at [303, 106] on div "Price on selection" at bounding box center [273, 110] width 120 height 19
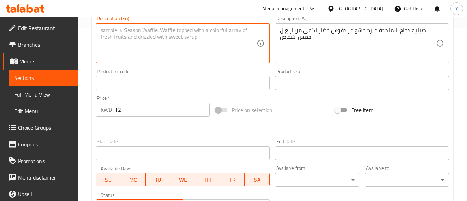
paste textarea "United Chicken Tray, chilled, stuffed with bitter gourd and vegetables, enough …"
type textarea "United Chicken Tray, chilled, stuffed with bitter gourd and vegetables, enough …"
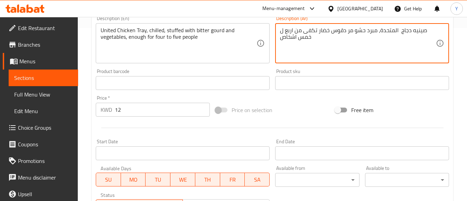
click at [331, 33] on textarea "صينيه دجاج المتحدة، مبرد حشو مر دقوس خضار تكفى من اربع ل خمس اشخاص" at bounding box center [358, 43] width 156 height 33
click at [317, 34] on textarea "صينيه دجاج المتحدة، مبرد حشو مر دقوس، خضار تكفى من اربع ل خمس اشخاص" at bounding box center [358, 43] width 156 height 33
click at [332, 32] on textarea "صينيه دجاج المتحدة، مبرد حشو مر دقوس، خضار ،تكفى من اربع ل خمس اشخاص" at bounding box center [358, 43] width 156 height 33
type textarea "صينيه دجاج المتحدة، مبرد حشو مر دقوس وخضار ،تكفى من اربع ل خمس اشخاص"
click at [312, 109] on div "Price on selection" at bounding box center [273, 110] width 120 height 19
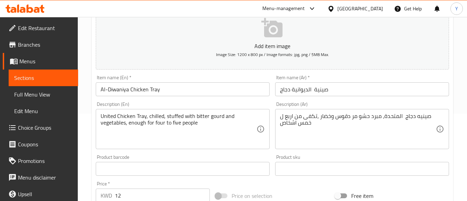
scroll to position [0, 0]
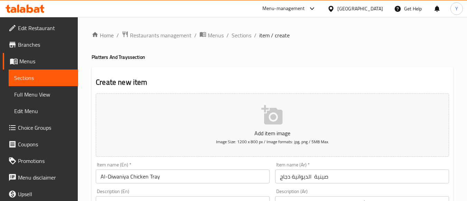
click at [181, 174] on input "Al-Diwaniya Chicken Tray" at bounding box center [183, 177] width 174 height 14
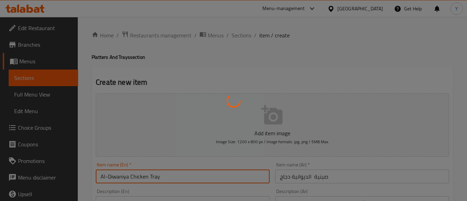
type input "0"
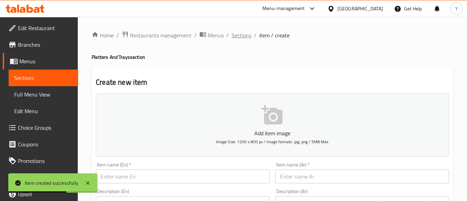
click at [241, 36] on span "Sections" at bounding box center [242, 35] width 20 height 8
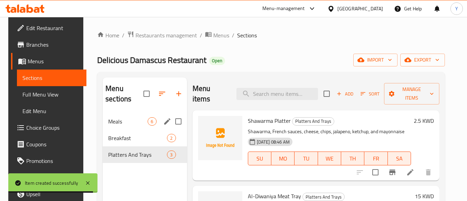
click at [140, 122] on span "Meals" at bounding box center [127, 121] width 39 height 8
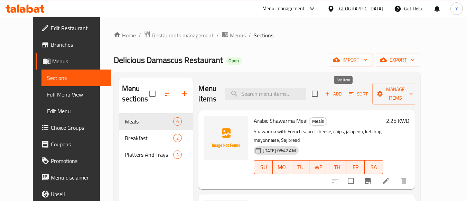
click at [343, 93] on span "Add" at bounding box center [333, 94] width 19 height 8
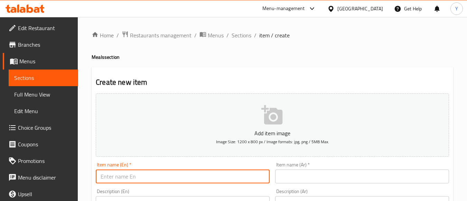
paste input "Biryani Meal chicken"
click at [122, 178] on input "Biryani Meal chicken" at bounding box center [183, 177] width 174 height 14
click at [138, 178] on input "Biryani chicken" at bounding box center [183, 177] width 174 height 14
paste input "Meal"
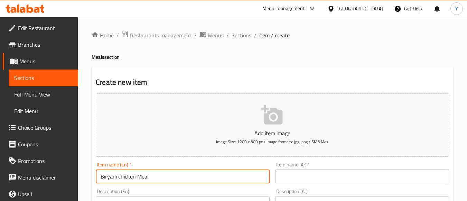
type input "Biryani chicken Meal"
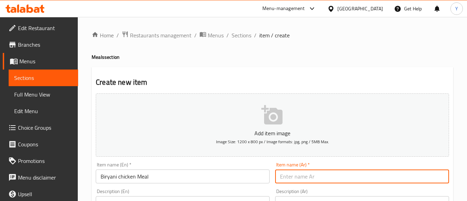
paste input "وجبة برياني دجاج"
type input "وجبة برياني دجاج"
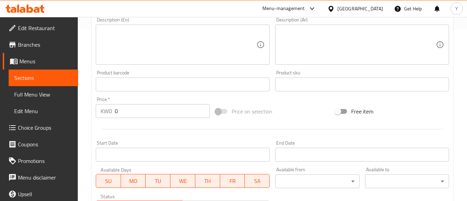
scroll to position [173, 0]
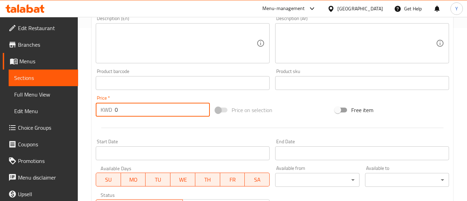
drag, startPoint x: 117, startPoint y: 112, endPoint x: 83, endPoint y: 110, distance: 34.3
click at [83, 110] on div "Home / Restaurants management / Menus / Sections / item / create Meals section …" at bounding box center [273, 80] width 390 height 472
paste input "2.5"
type input "2.5"
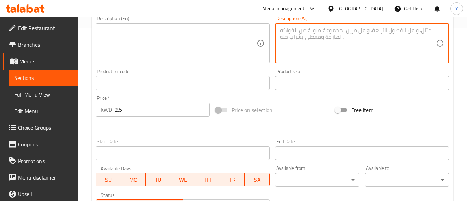
paste textarea "‏برياني دجاج المتحدة صوص"
type textarea "‏برياني دجاج المتحدة صوص"
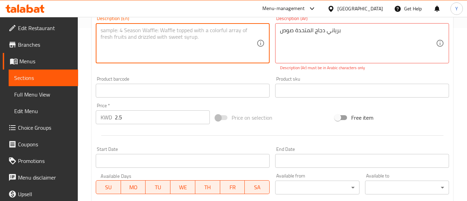
paste textarea "United Chicken Biryani Sauce"
type textarea "United Chicken Biryani Sauce"
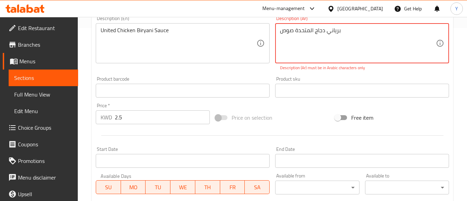
drag, startPoint x: 364, startPoint y: 34, endPoint x: 247, endPoint y: 26, distance: 117.6
type textarea "برياني دجاج المتحدة صوص"
click at [410, 114] on div "Free item" at bounding box center [393, 117] width 120 height 19
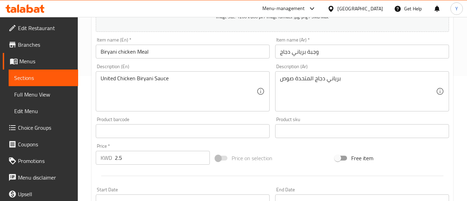
scroll to position [104, 0]
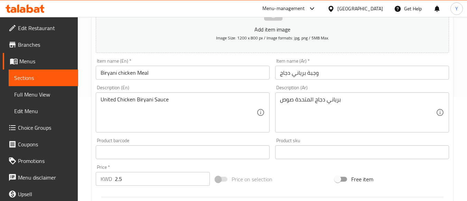
click at [219, 75] on input "Biryani chicken Meal" at bounding box center [183, 73] width 174 height 14
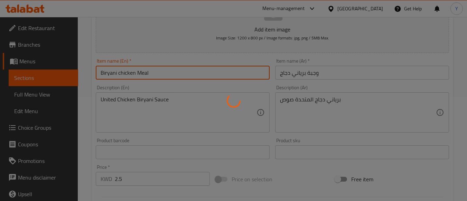
type input "0"
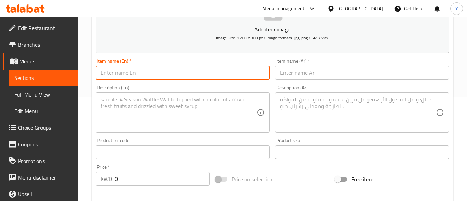
paste input "56 Meal chicken"
click at [115, 75] on input "56 Meal chicken" at bounding box center [183, 73] width 174 height 14
click at [138, 76] on input "56 chicken" at bounding box center [183, 73] width 174 height 14
paste input "Meal"
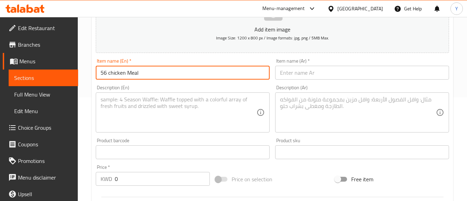
type input "56 chicken Meal"
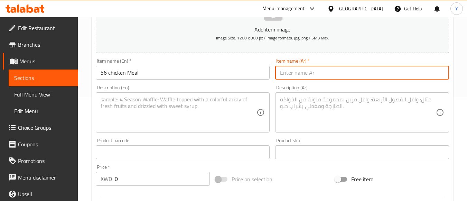
paste input "وجبة 56 دجاج"
type input "وجبة 56 دجاج"
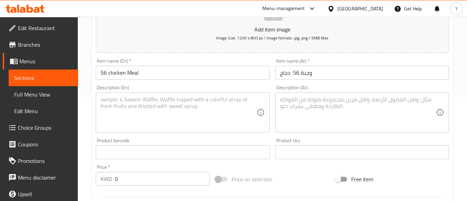
scroll to position [138, 0]
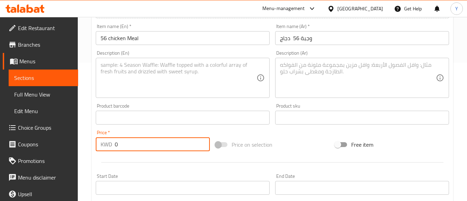
drag, startPoint x: 139, startPoint y: 143, endPoint x: 104, endPoint y: 147, distance: 35.1
click at [106, 147] on div "KWD 0 Price *" at bounding box center [153, 144] width 114 height 14
paste input "2.25"
type input "2.25"
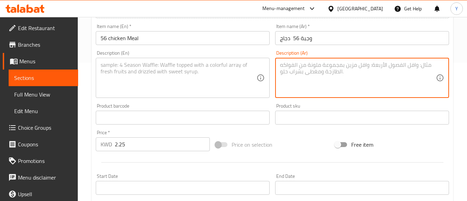
paste textarea "‏الخمسة وستين دجاج بدون عظم المتحدة خضار سيرفس"
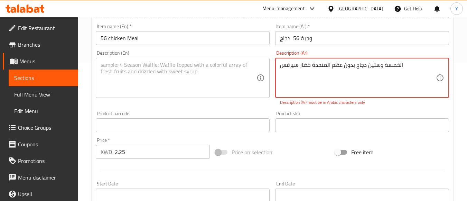
type textarea "‏الخمسة وستين دجاج بدون عظم المتحدة خضار سيرفس"
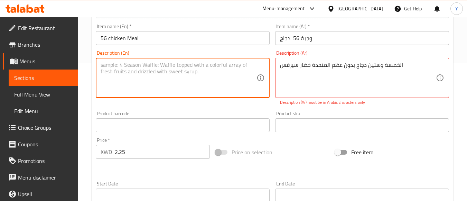
paste textarea "65 Boneless Chicken United Vegetable Service"
type textarea "65 Boneless Chicken United Vegetable Service"
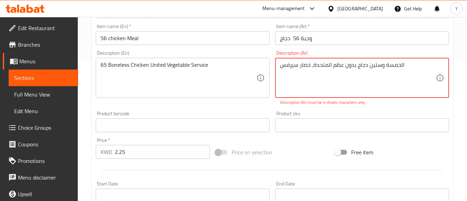
type textarea "‏الخمسة وستين دجاج بدون عظم المتحدة، خضار سيرفس"
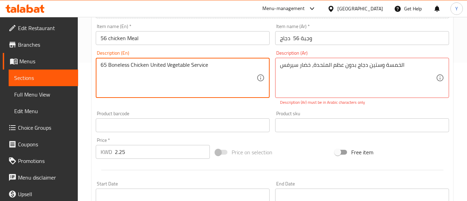
click at [166, 68] on textarea "65 Boneless Chicken United Vegetable Service" at bounding box center [179, 78] width 156 height 33
click at [166, 67] on textarea "65 Boneless Chicken United Vegetable Service" at bounding box center [179, 78] width 156 height 33
click at [165, 67] on textarea "65 Boneless Chicken United Vegetable Service" at bounding box center [179, 78] width 156 height 33
type textarea "65 Boneless Chicken United and Vegetable Service"
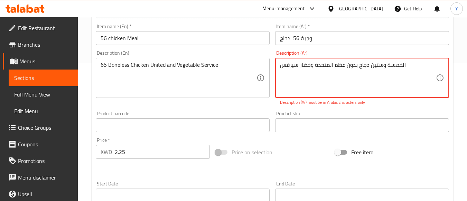
click at [288, 69] on textarea "‏الخمسة وستين دجاج بدون عظم المتحدة وخضار سيرفس" at bounding box center [358, 78] width 156 height 33
click at [279, 67] on div "‏الخمسة وستين دجاج بدون عظم المتحدة وخضار Description (Ar)" at bounding box center [362, 78] width 174 height 40
click at [280, 66] on textarea "‏الخمسة وستين دجاج بدون عظم المتحدة وخضار" at bounding box center [358, 78] width 156 height 33
paste textarea "سيرفس"
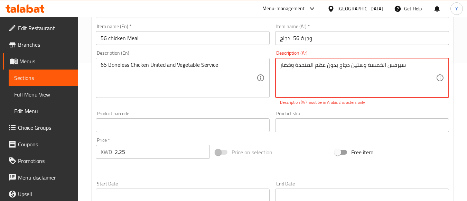
click at [289, 137] on div "Add item image Image Size: 1200 x 800 px / Image formats: jpg, png / 5MB Max. I…" at bounding box center [272, 105] width 359 height 306
drag, startPoint x: 414, startPoint y: 65, endPoint x: 164, endPoint y: 70, distance: 250.2
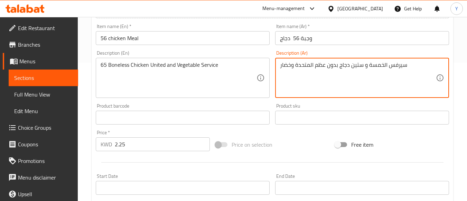
type textarea "سيرفس الخمسة و ستين دجاج بدون عظم المتحدة وخضار"
click at [174, 38] on input "56 chicken Meal" at bounding box center [183, 38] width 174 height 14
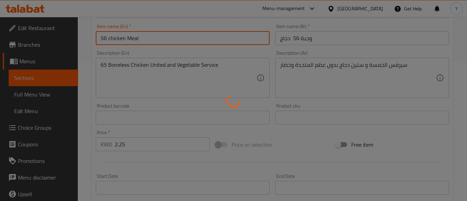
type input "0"
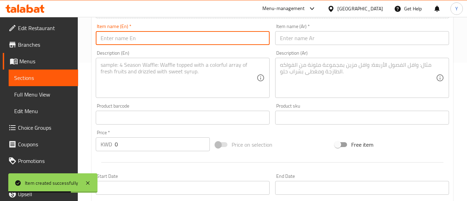
paste input "Shawarma Meal"
type input "Shawarma Meal"
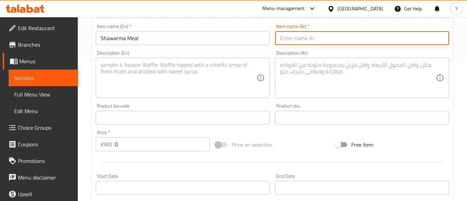
paste input "وجبة شاورما"
type input "وجبة شاورما"
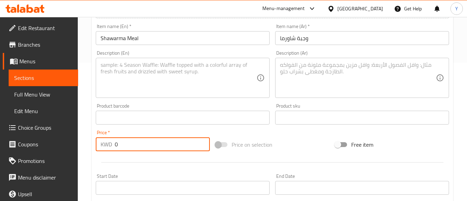
drag, startPoint x: 135, startPoint y: 146, endPoint x: 100, endPoint y: 148, distance: 35.7
click at [100, 148] on div "KWD 0 Price *" at bounding box center [153, 144] width 114 height 14
paste input "2.25"
type input "2.25"
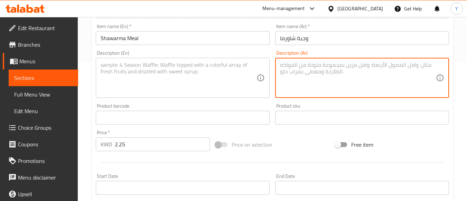
paste textarea "‏شاورما دجاج على الصاج مع حصوص ات طحينية وخل الدمشقي خلطة سورية"
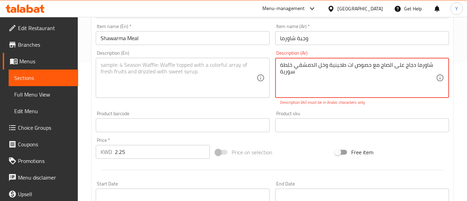
type textarea "‏شاورما دجاج على الصاج مع حصوص ات طحينية وخل الدمشقي خلطة سورية"
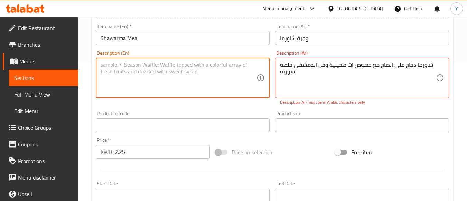
paste textarea "Chicken shawarma on a saj with tahini sauce and Damascus vinegar, a Syrian mix"
type textarea "Chicken shawarma on a saj with tahini sauce and Damascus vinegar, a Syrian mix"
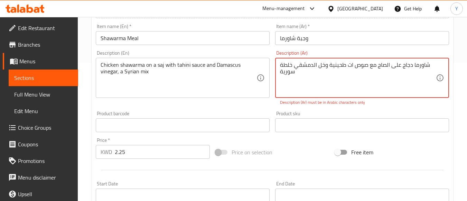
click at [351, 67] on textarea "‏شاورما دجاج على الصاج مع صوص ات طحينية وخل الدمشقي خلطة سورية" at bounding box center [358, 78] width 156 height 33
click at [352, 65] on textarea "‏شاورما دجاج على الصاج مع صوص ات طحينية وخل الدمشقي خلطة سورية" at bounding box center [358, 78] width 156 height 33
click at [354, 66] on textarea "‏شاورما دجاج على الصاج مع صوص ات طحينية وخل الدمشقي خلطة سورية" at bounding box center [358, 78] width 156 height 33
click at [352, 67] on textarea "‏شاورما دجاج على الصاج مع صوص ات طحينية وخل الدمشقي خلطة سورية" at bounding box center [358, 78] width 156 height 33
click at [356, 81] on textarea "‏شاورما دجاج على الصاج مع صوصات طحينية وخل الدمشقي خلطة [GEOGRAPHIC_DATA]" at bounding box center [358, 78] width 156 height 33
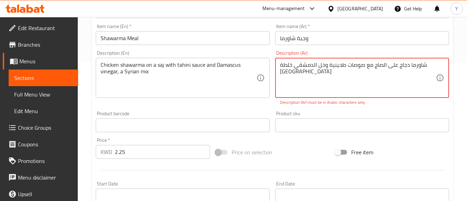
click at [380, 105] on p "Description (Ar) must be in Arabic characters only" at bounding box center [362, 102] width 164 height 6
click at [383, 107] on div "Description (Ar) ‏شاورما دجاج على الصاج مع صوصات طحينية وخل الدمشقي خلطة سورية …" at bounding box center [363, 78] width 180 height 61
click at [333, 69] on textarea "‏شاورما دجاج على الصاج مع صوصات طحينية وخل الدمشقي خلطة [GEOGRAPHIC_DATA]" at bounding box center [358, 78] width 156 height 33
click at [375, 107] on div "Description (Ar) ‏شاورما دجاج على الصاج مع صوصات طحينية وخل الدمشقي خلطة سورية …" at bounding box center [363, 78] width 180 height 61
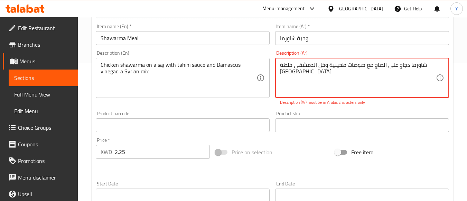
click at [342, 69] on textarea "‏شاورما دجاج على الصاج مع صوصات طحينية وخل الدمشقي خلطة [GEOGRAPHIC_DATA]" at bounding box center [358, 78] width 156 height 33
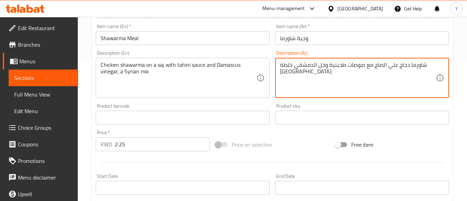
type textarea "شاورما دجاج علي الصاج مع صوصات طحينية وخل الدمشقي خلطة [GEOGRAPHIC_DATA]"
click at [171, 39] on input "Shawarma Meal" at bounding box center [183, 38] width 174 height 14
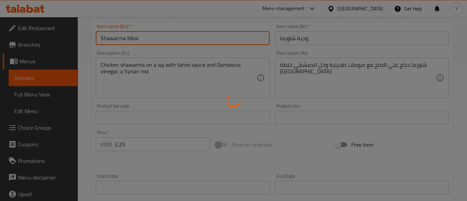
type input "0"
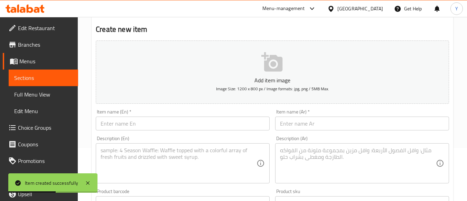
scroll to position [0, 0]
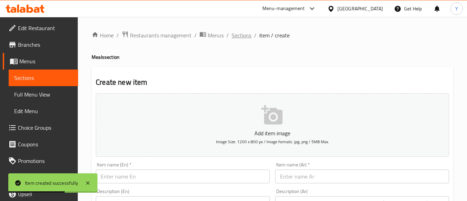
click at [246, 33] on span "Sections" at bounding box center [242, 35] width 20 height 8
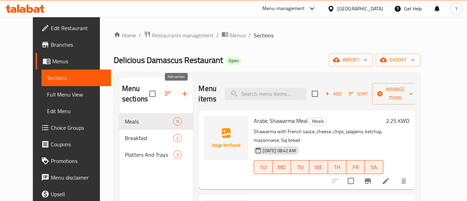
click at [176, 89] on button "button" at bounding box center [184, 93] width 17 height 17
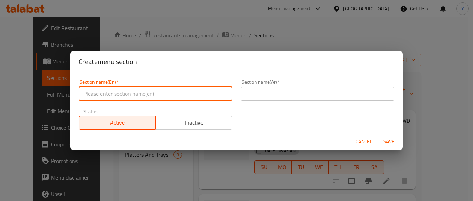
click at [92, 96] on input "text" at bounding box center [156, 94] width 154 height 14
type input "Sandwiches"
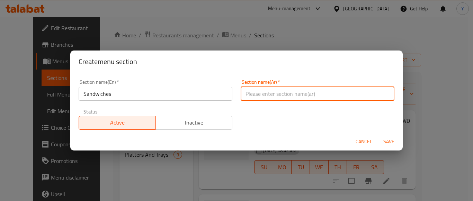
click at [247, 89] on input "text" at bounding box center [317, 94] width 154 height 14
type input "السندويتشات"
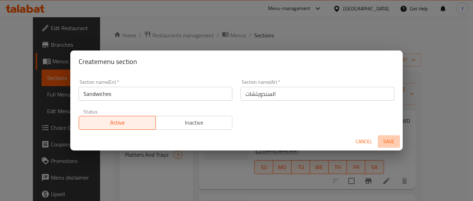
click at [393, 142] on span "Save" at bounding box center [388, 141] width 17 height 9
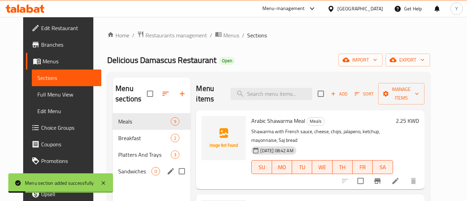
click at [132, 179] on div "Sandwiches 0" at bounding box center [152, 171] width 78 height 17
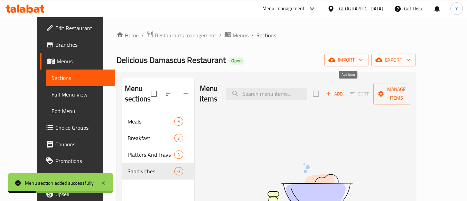
click at [344, 90] on span "Add" at bounding box center [334, 94] width 19 height 8
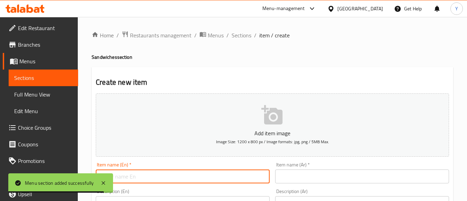
paste input "Shawarma Saj Sandwich"
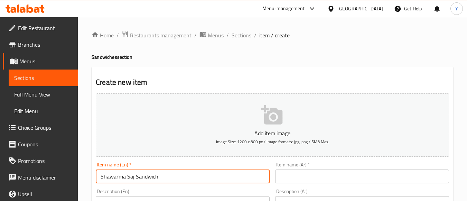
type input "Shawarma Saj Sandwich"
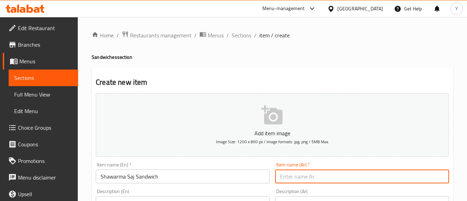
paste input "سندوتش شاورما صاج"
type input "سندوتش شاورما صاج"
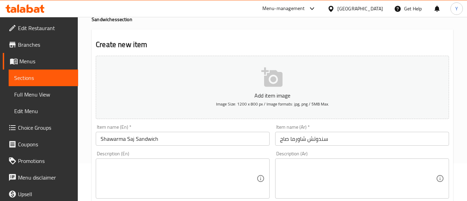
scroll to position [104, 0]
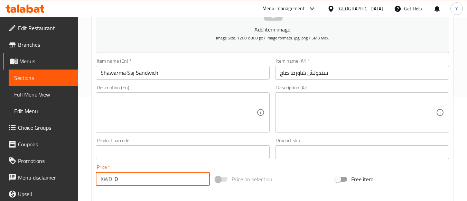
drag, startPoint x: 134, startPoint y: 182, endPoint x: 85, endPoint y: 181, distance: 48.5
click at [85, 181] on div "Home / Restaurants management / Menus / Sections / item / create Sandwiches sec…" at bounding box center [273, 149] width 390 height 472
paste input "1.25"
type input "1.25"
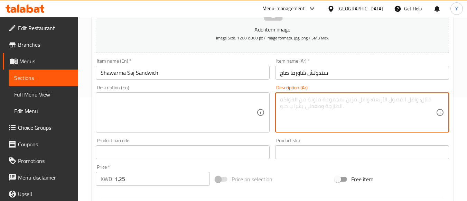
paste textarea "شاورما مع ثوم"
type textarea "شاورما مع ثوم"
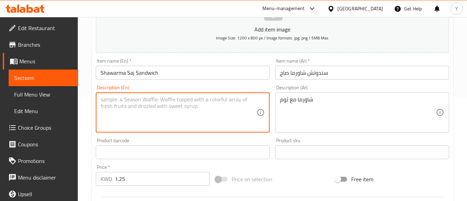
paste textarea "Shawarma with garlic"
type textarea "Shawarma with garlic"
click at [214, 70] on input "Shawarma Saj Sandwich" at bounding box center [183, 73] width 174 height 14
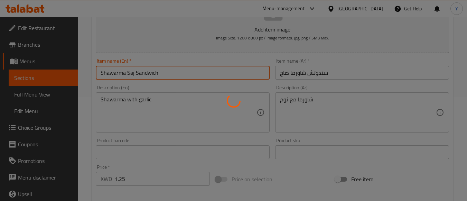
type input "0"
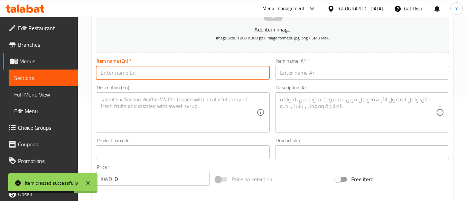
paste input "Shawarma Bun Sandwich"
type input "Shawarma Bun Sandwich"
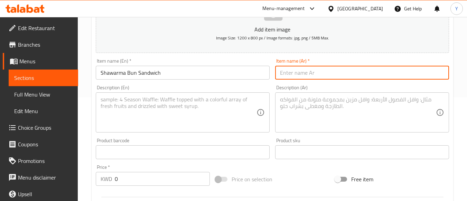
paste input "صمونة شاورما"
type input "صمونة شاورما"
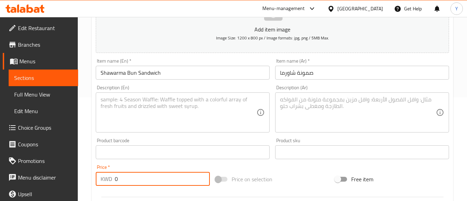
drag, startPoint x: 160, startPoint y: 179, endPoint x: 125, endPoint y: 181, distance: 35.3
click at [125, 181] on input "0" at bounding box center [162, 179] width 95 height 14
drag, startPoint x: 132, startPoint y: 182, endPoint x: 102, endPoint y: 182, distance: 29.4
click at [102, 182] on div "KWD 0 Price *" at bounding box center [153, 179] width 114 height 14
paste input ".75"
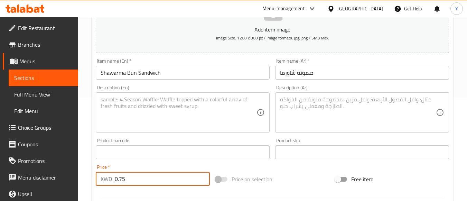
type input "0.75"
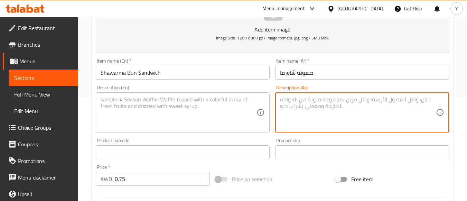
paste textarea "صمونة شاورما مع ثوم ومخلل"
type textarea "صمونة شاورما مع ثوم ومخلل"
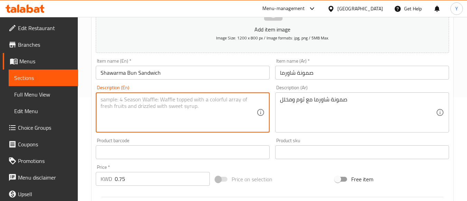
paste textarea "Shawarma sandwich with garlic and pickles"
type textarea "Shawarma sandwich with garlic and pickles"
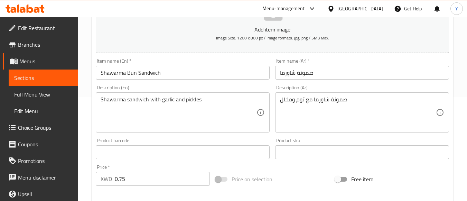
click at [203, 65] on div "Item name (En)   * Shawarma Bun Sandwich Item name (En) *" at bounding box center [183, 68] width 174 height 21
click at [198, 71] on input "Shawarma Bun Sandwich" at bounding box center [183, 73] width 174 height 14
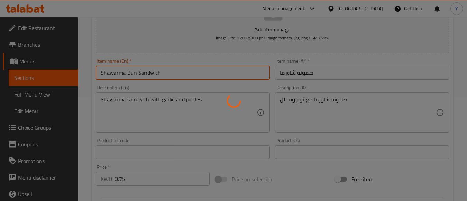
type input "0"
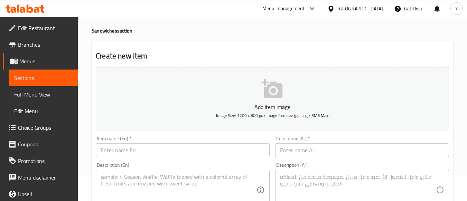
scroll to position [0, 0]
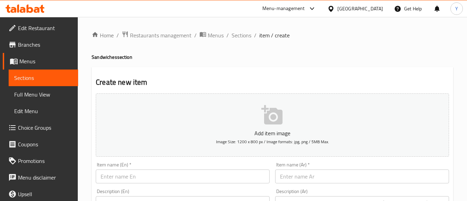
click at [238, 35] on span "Sections" at bounding box center [242, 35] width 20 height 8
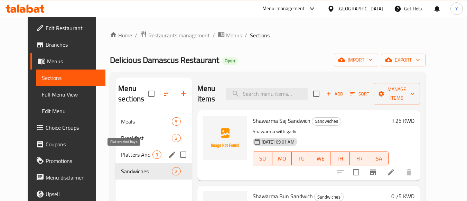
click at [145, 158] on span "Platters And Trays" at bounding box center [136, 155] width 31 height 8
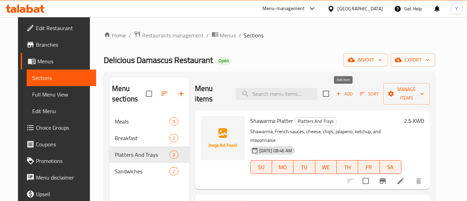
click at [345, 99] on button "Add" at bounding box center [345, 94] width 22 height 11
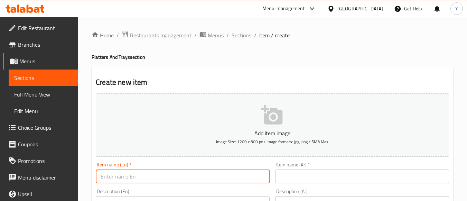
drag, startPoint x: 220, startPoint y: 169, endPoint x: 214, endPoint y: 177, distance: 10.9
paste input "Shawarma Fatteh"
type input "Shawarma Fatteh"
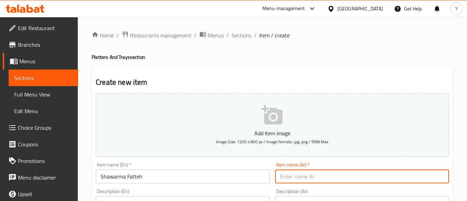
paste input "فتة شاورما"
type input "فتة شاورما"
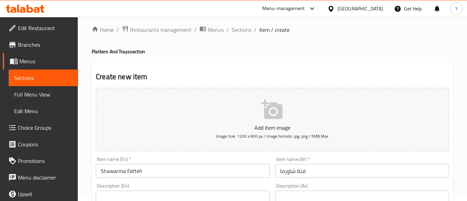
scroll to position [104, 0]
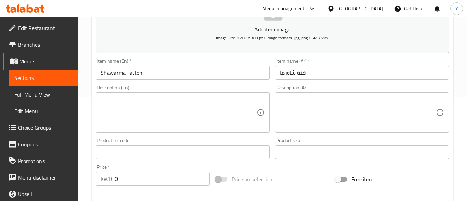
click at [87, 183] on div "Home / Restaurants management / Menus / Sections / item / create Platters And T…" at bounding box center [273, 149] width 390 height 472
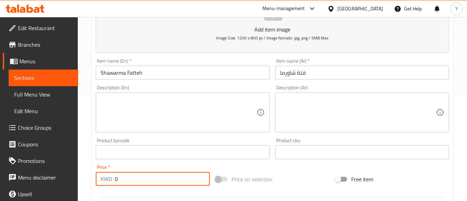
paste input "2.25"
type input "2.25"
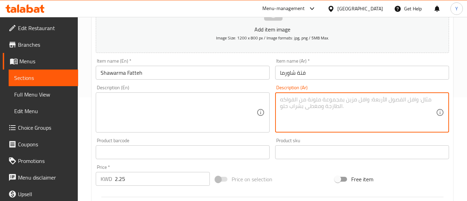
paste textarea "شاورما مع عيش ومرق"
type textarea "شاورما مع عيش ومرق"
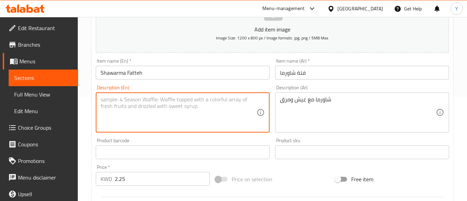
paste textarea "Shawarma with bread and gravy"
type textarea "Shawarma with bread and gravy"
click at [159, 73] on input "Shawarma Fatteh" at bounding box center [183, 73] width 174 height 14
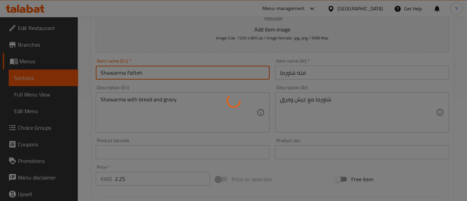
type input "0"
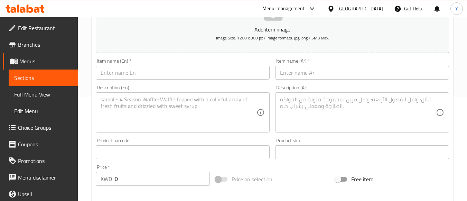
scroll to position [0, 0]
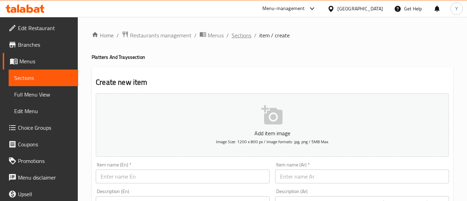
click at [242, 39] on span "Sections" at bounding box center [242, 35] width 20 height 8
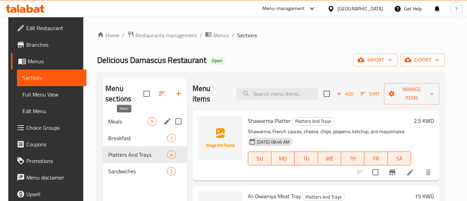
click at [131, 122] on span "Meals" at bounding box center [127, 121] width 39 height 8
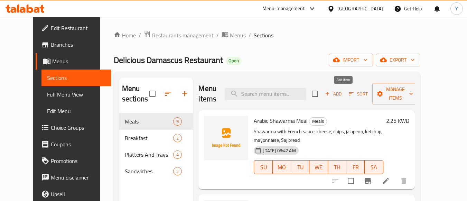
click at [343, 94] on span "Add" at bounding box center [333, 94] width 19 height 8
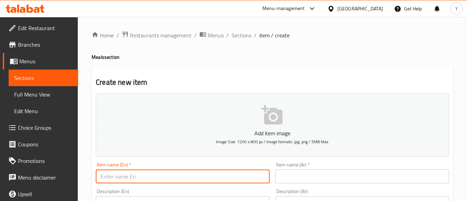
paste input "Italian Meal"
type input "Italian Meal"
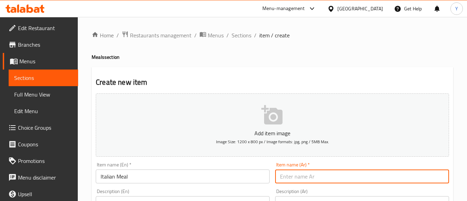
drag, startPoint x: 334, startPoint y: 175, endPoint x: 336, endPoint y: 169, distance: 6.6
drag, startPoint x: 336, startPoint y: 169, endPoint x: 299, endPoint y: 175, distance: 37.1
paste input "وجبة طلياني"
type input "وجبة طلياني"
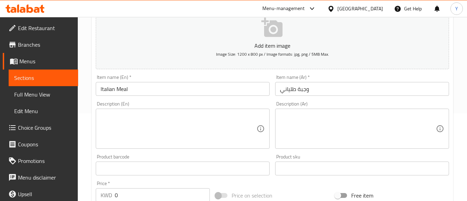
scroll to position [104, 0]
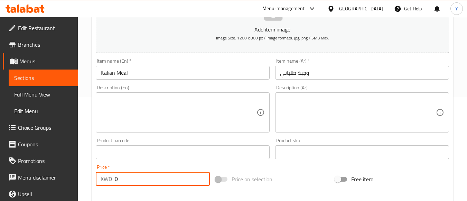
drag, startPoint x: 148, startPoint y: 176, endPoint x: 114, endPoint y: 176, distance: 34.3
click at [114, 176] on div "KWD 0 Price *" at bounding box center [153, 179] width 114 height 14
paste input "2.25"
type input "2.25"
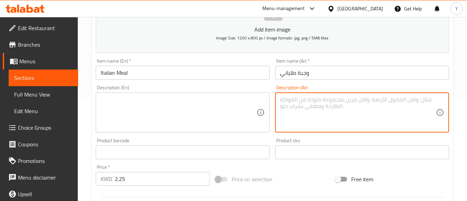
paste textarea "شرائح مرتديلا مع الخبز الفرنسي ومايونيز وخس وجبنه شيدر وبصل"
type textarea "شرائح مرتديلا مع الخبز الفرنسي ومايونيز وخس وجبنه شيدر وبصل"
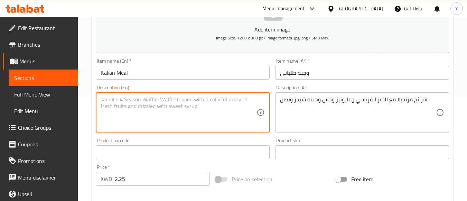
paste textarea "Mortadella slices with French bread, mayonnaise, lettuce, cheddar cheese, and o…"
type textarea "Mortadella slices with French bread, mayonnaise, lettuce, cheddar cheese, and o…"
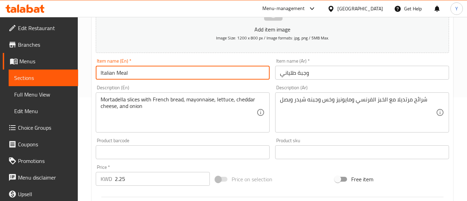
click at [165, 70] on input "Italian Meal" at bounding box center [183, 73] width 174 height 14
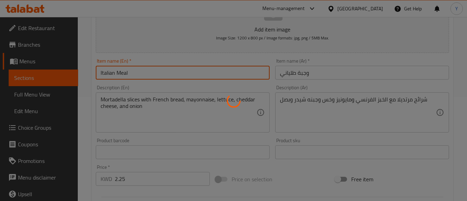
type input "0"
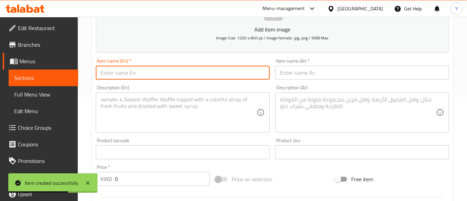
paste input "Round Chicken Meal"
type input "Round Chicken Meal"
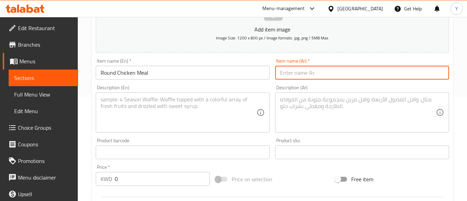
paste input "وجبة تشكن مدور"
type input "وجبة تشكن مدور"
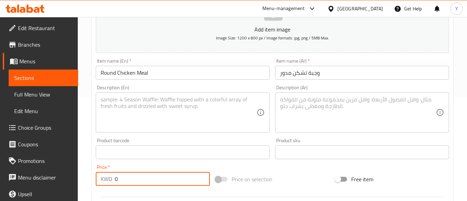
drag, startPoint x: 156, startPoint y: 177, endPoint x: 104, endPoint y: 176, distance: 51.9
click at [101, 177] on div "KWD 0 Price *" at bounding box center [153, 179] width 114 height 14
paste input "2.25"
type input "2.25"
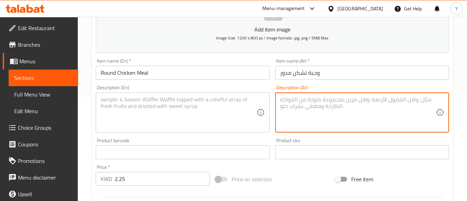
paste textarea "تشيكن فيليه مع خس، [PERSON_NAME]، صوص فرنسي"
type textarea "تشيكن فيليه مع خس، [PERSON_NAME]، صوص فرنسي"
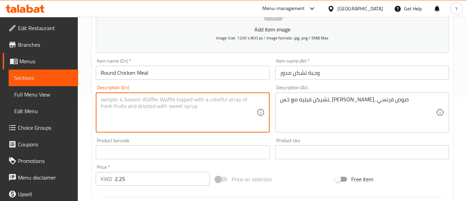
paste textarea "Chicken fillet with lettuce, cheese, French sauce"
type textarea "Chicken fillet with lettuce, cheese, French sauce"
click at [198, 72] on input "Round Chicken Meal" at bounding box center [183, 73] width 174 height 14
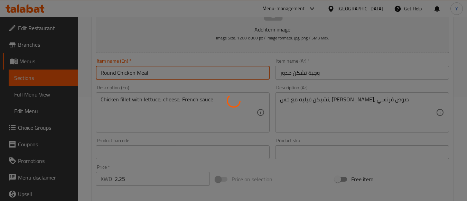
type input "0"
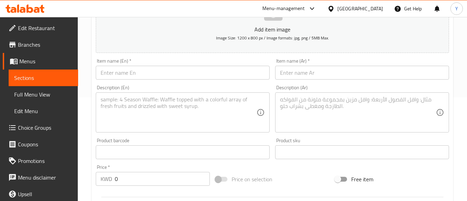
scroll to position [0, 0]
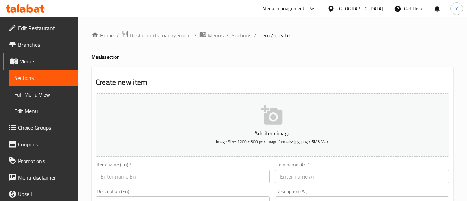
click at [235, 31] on span "Sections" at bounding box center [242, 35] width 20 height 8
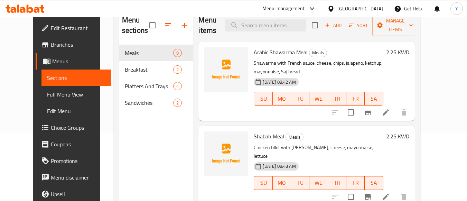
scroll to position [69, 0]
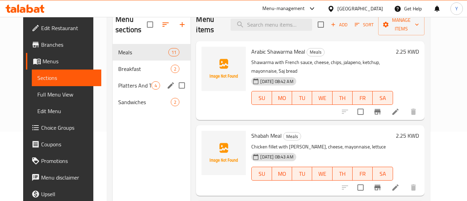
click at [135, 80] on div "Platters And Trays 4" at bounding box center [152, 85] width 78 height 17
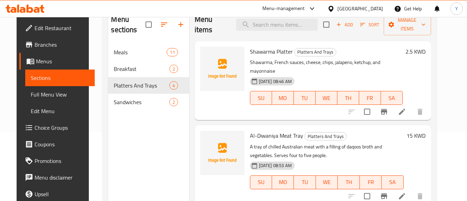
click at [346, 28] on span "Add" at bounding box center [345, 25] width 19 height 8
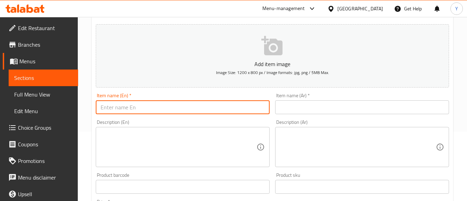
paste input "Meat Majboos"
type input "Meat Majboos"
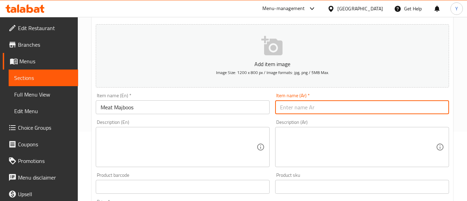
paste input "مجبوس لحم"
type input "مجبوس لحم"
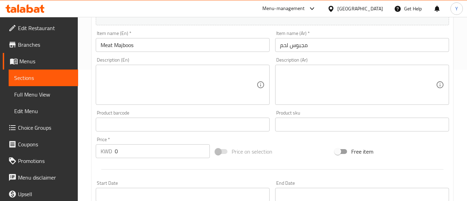
scroll to position [138, 0]
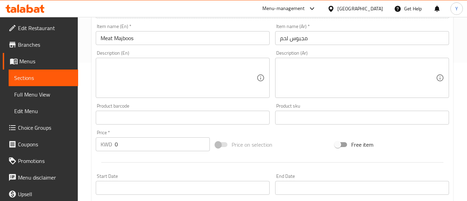
drag, startPoint x: 138, startPoint y: 148, endPoint x: 89, endPoint y: 149, distance: 49.8
click at [89, 149] on div "Home / Restaurants management / Menus / Sections / item / create Platters And T…" at bounding box center [273, 115] width 390 height 472
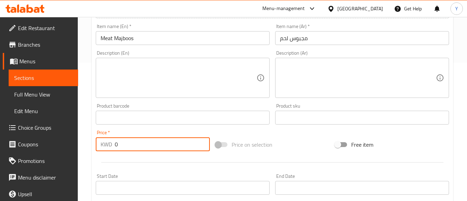
paste input "3.75"
type input "3.75"
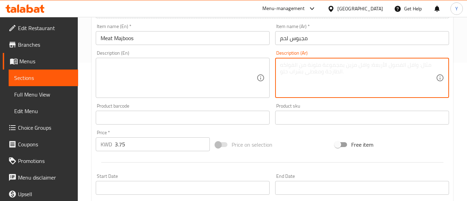
paste textarea "‏لحم مبرد استرالي مع حشو ومرق دقوس وخضر السيرفس"
type textarea "‏لحم مبرد استرالي مع حشو ومرق دقوس وخضر السيرفس"
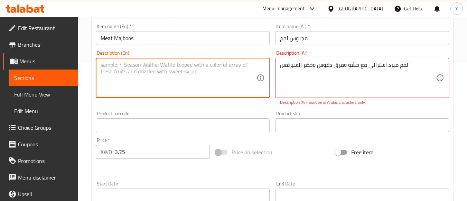
paste textarea "chilled Australian meat with a filling of daqoos broth and vegetables."
click at [126, 73] on textarea "chilled Australian meat with a filling of daqoos broth and vegetables." at bounding box center [179, 78] width 156 height 33
type textarea "chilled Australian meat with a filling of daqoos broth and vegetables service."
click at [302, 106] on p "Description (Ar) must be in Arabic characters only" at bounding box center [362, 102] width 164 height 6
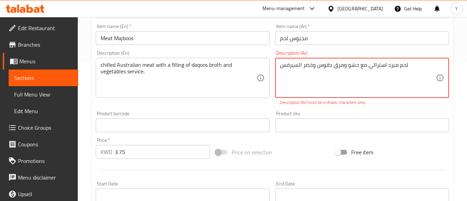
drag, startPoint x: 370, startPoint y: 67, endPoint x: 410, endPoint y: 66, distance: 39.8
drag, startPoint x: 353, startPoint y: 78, endPoint x: 314, endPoint y: 62, distance: 41.9
click at [314, 62] on textarea "لحم مبرد استرالي مع حشو، مرق دقوس وخضار مع حشو ومرق دقوس وخضر السيرفس" at bounding box center [358, 78] width 156 height 33
click at [303, 111] on div "Product sku Product sku" at bounding box center [362, 121] width 174 height 21
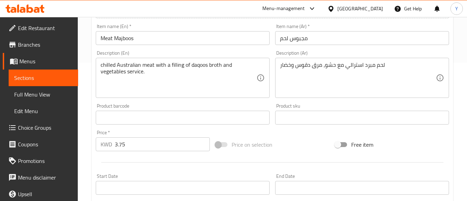
click at [279, 64] on div "لحم مبرد استرالي مع حشو، مرق دقوس وخضار Description (Ar)" at bounding box center [362, 78] width 174 height 40
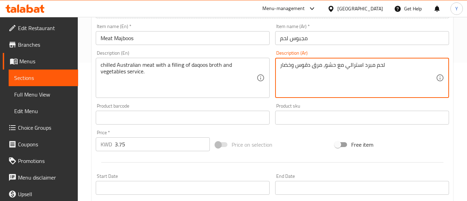
click at [281, 67] on textarea "لحم مبرد استرالي مع حشو، مرق دقوس وخضار" at bounding box center [358, 78] width 156 height 33
type textarea "سيرفيس لحم مبرد استرالي مع حشو، مرق دقوس وخضار"
click at [201, 40] on input "Meat Majboos" at bounding box center [183, 38] width 174 height 14
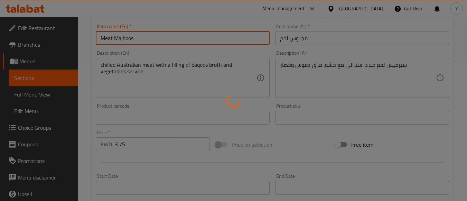
type input "0"
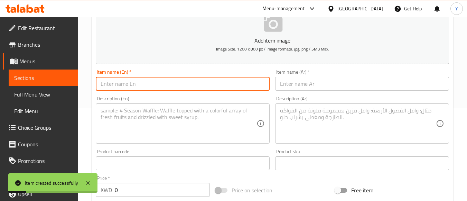
scroll to position [0, 0]
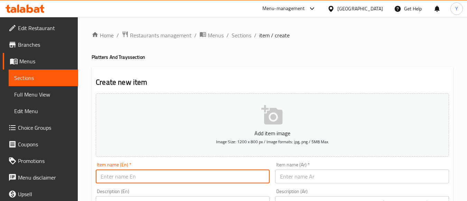
paste input "Chicken Majboos"
type input "Chicken Majboos"
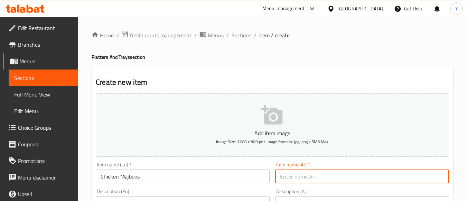
paste input "مجبوس دجاج"
type input "مجبوس دجاج"
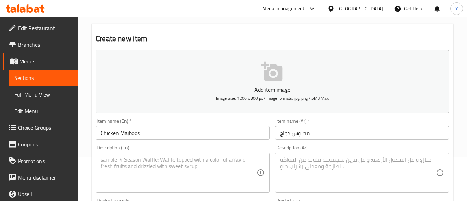
scroll to position [104, 0]
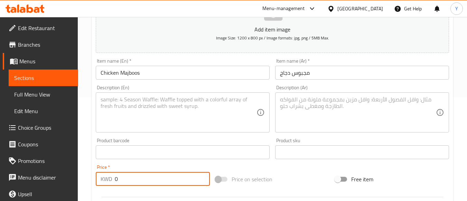
drag, startPoint x: 99, startPoint y: 182, endPoint x: 95, endPoint y: 182, distance: 4.2
click at [95, 182] on div "Price   * KWD 0 Price *" at bounding box center [153, 175] width 120 height 27
paste input "2.5"
type input "2.5"
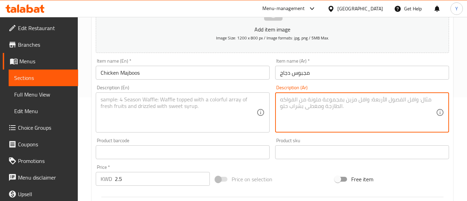
paste textarea "دجاج المتحدة مبرد حشو مر دقوس خضار"
type textarea "دجاج المتحدة مبرد حشو مر دقوس خضار"
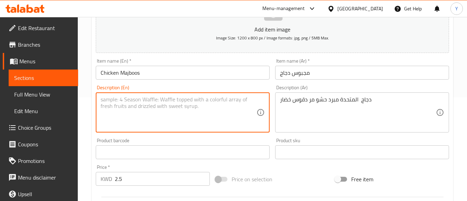
paste textarea "United Chicken , chilled, stuffed with bitter gourd and vegetables,"
type textarea "United Chicken , chilled, stuffed with bitter gourd and vegetables,"
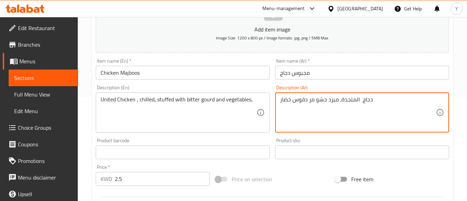
click at [329, 100] on textarea "دجاج المتحدة، مبرد حشو مر دقوس خضار" at bounding box center [358, 112] width 156 height 33
click at [310, 103] on textarea "دجاج المتحدة، مبرد، حشو مر دقوس خضار" at bounding box center [358, 112] width 156 height 33
click at [292, 102] on textarea "دجاج المتحدة، مبرد، حشو مر، دقوس خضار" at bounding box center [358, 112] width 156 height 33
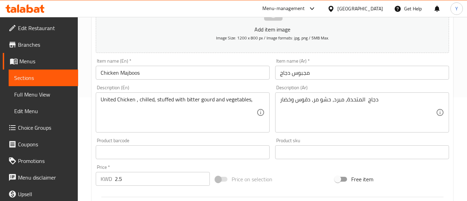
click at [308, 169] on div "Add item image Image Size: 1200 x 800 px / Image formats: jpg, png / 5MB Max. I…" at bounding box center [272, 136] width 359 height 298
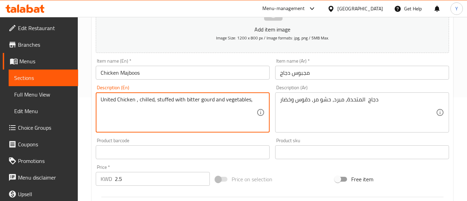
click at [210, 103] on textarea "United Chicken , chilled, stuffed with bitter gourd and vegetables," at bounding box center [179, 112] width 156 height 33
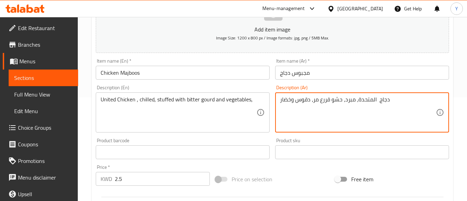
click at [324, 100] on textarea "دجاج المتحدة، مبرد، حشو قررع مر، دقوس وخضار" at bounding box center [358, 112] width 156 height 33
type textarea "دجاج المتحدة، مبرد، حشو قرع مر، دقوس وخضار"
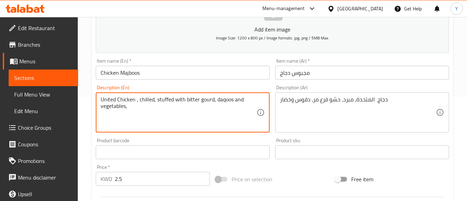
type textarea "United Chicken , chilled, stuffed with bitter gourd, daqoos and vegetables,"
click at [226, 139] on div "Product barcode Product barcode" at bounding box center [183, 148] width 174 height 21
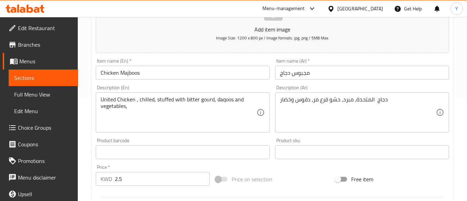
click at [185, 75] on input "Chicken Majboos" at bounding box center [183, 73] width 174 height 14
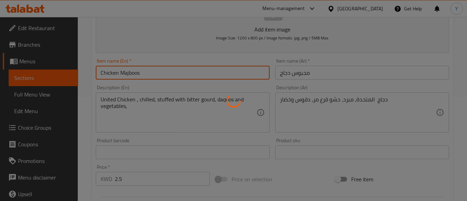
type input "0"
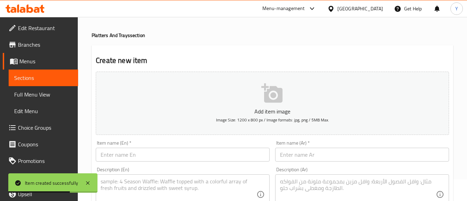
scroll to position [0, 0]
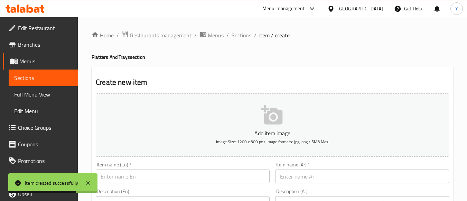
click at [246, 37] on span "Sections" at bounding box center [242, 35] width 20 height 8
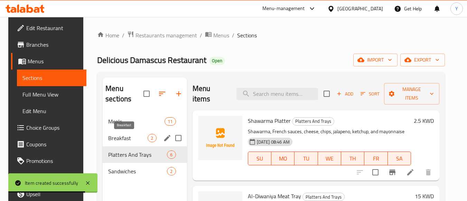
click at [133, 139] on span "Breakfast" at bounding box center [127, 138] width 39 height 8
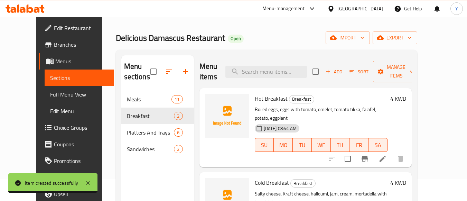
scroll to position [35, 0]
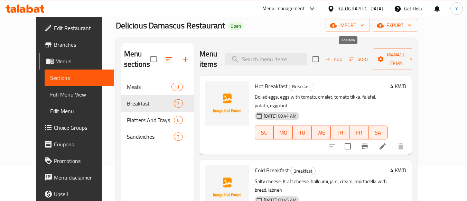
click at [344, 55] on span "Add" at bounding box center [334, 59] width 19 height 8
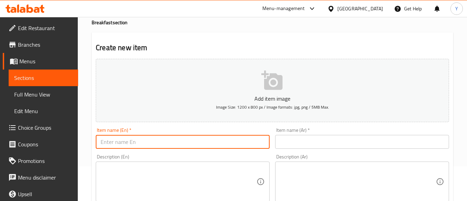
paste input "Large Hot Breakfast"
type input "Large Hot Breakfast"
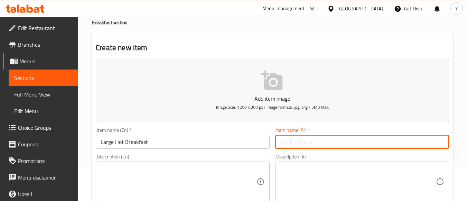
paste input "ترويقة حارة كبير"
type input "ترويقة حارة كبير"
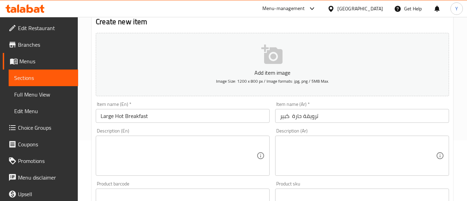
scroll to position [138, 0]
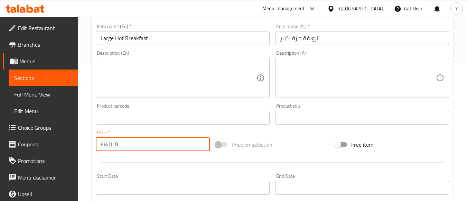
drag, startPoint x: 125, startPoint y: 148, endPoint x: 104, endPoint y: 151, distance: 21.6
click at [104, 151] on div "KWD 0 Price *" at bounding box center [153, 144] width 114 height 14
paste input "7"
type input "7"
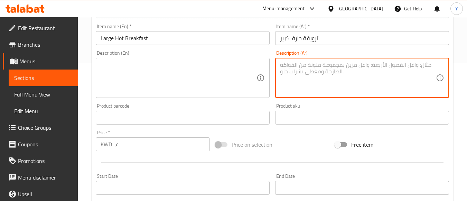
paste textarea "ترويقه حار كبير من الفطار تكفى حتى خمس اشخاص"
type textarea "ترويقه حار كبير من الفطار تكفى حتى خمس اشخاص"
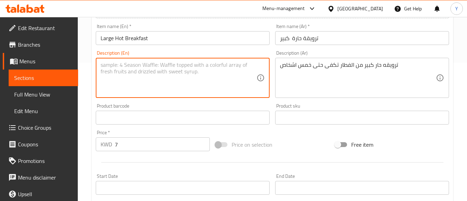
paste textarea "Large hot breakfast platter for up to five people"
type textarea "Large hot breakfast platter for up to five people"
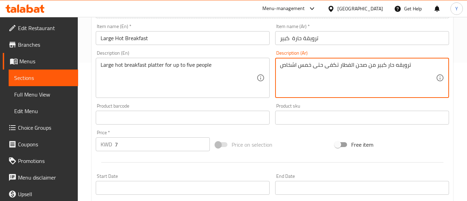
type textarea "ترويقه حار كبير من صحن الفطار تكفى حتى خمس اشخاص"
click at [196, 45] on div "Item name (En)   * Large Hot Breakfast Item name (En) *" at bounding box center [183, 34] width 180 height 27
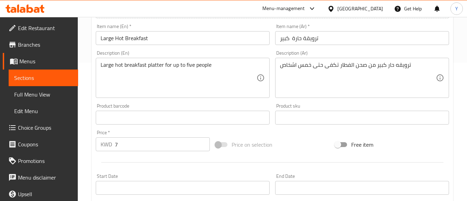
click at [194, 40] on input "Large Hot Breakfast" at bounding box center [183, 38] width 174 height 14
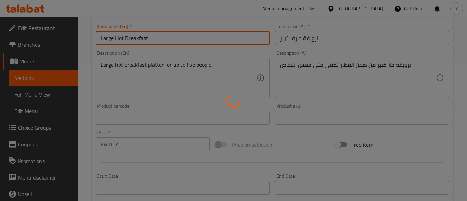
type input "0"
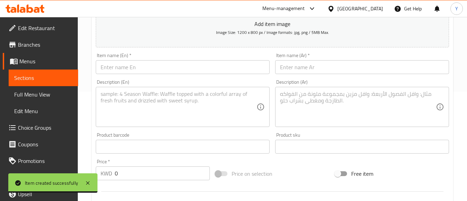
scroll to position [104, 0]
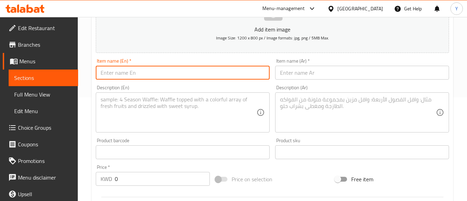
paste input "Large Cold Breakfast"
type input "Large Cold Breakfast"
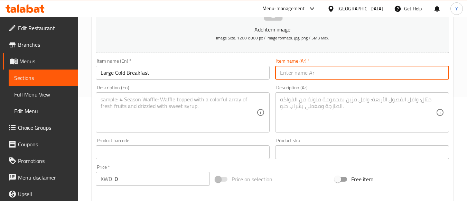
paste input "ترويقة باردة كبير"
type input "ترويقة باردة كبير"
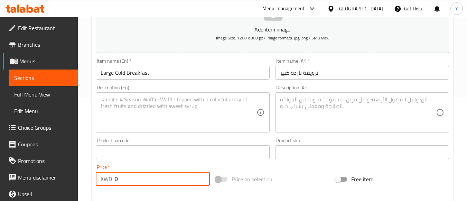
drag, startPoint x: 119, startPoint y: 184, endPoint x: 96, endPoint y: 189, distance: 23.9
click at [96, 189] on div "Add item image Image Size: 1200 x 800 px / Image formats: jpg, png / 5MB Max. I…" at bounding box center [272, 136] width 359 height 298
type input "7"
click at [188, 111] on textarea at bounding box center [179, 112] width 156 height 33
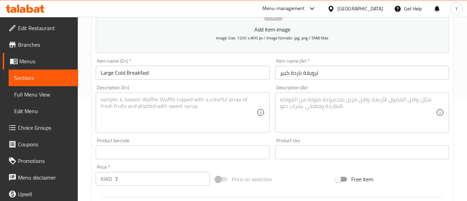
drag, startPoint x: 318, startPoint y: 95, endPoint x: 284, endPoint y: 116, distance: 40.1
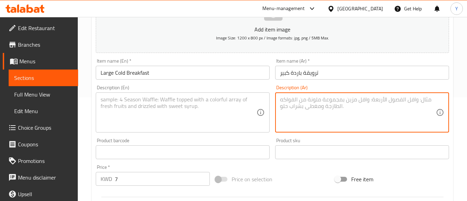
paste textarea "ترويقه بارد كبير من الفطار تكفى حتى خمس اشخاص"
type textarea "ترويقه بارد كبير من الفطار تكفى حتى خمس اشخاص"
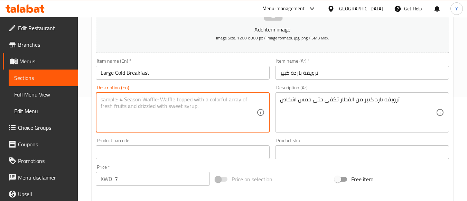
paste textarea "Large cold breakfast platter for up to five people"
type textarea "Large cold breakfast platter for up to five people"
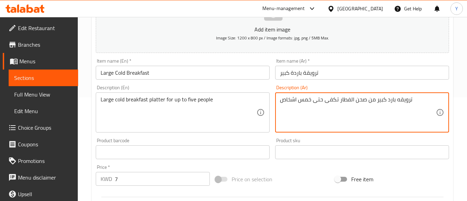
type textarea "ترويقه بارد كبير من صحن الفطار تكفى حتى خمس اشخاص"
click at [153, 74] on input "Large Cold Breakfast" at bounding box center [183, 73] width 174 height 14
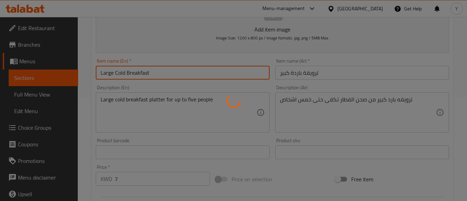
type input "0"
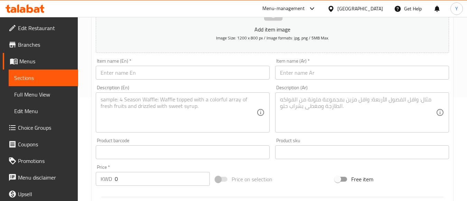
scroll to position [0, 0]
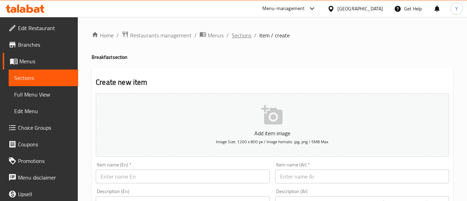
click at [238, 37] on span "Sections" at bounding box center [242, 35] width 20 height 8
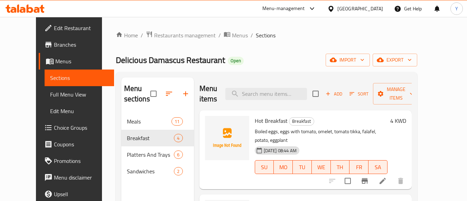
scroll to position [35, 0]
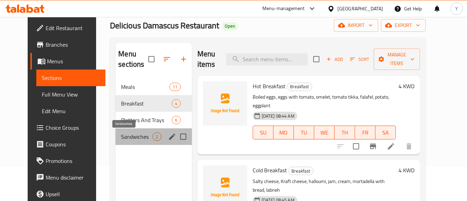
click at [145, 135] on span "Sandwiches" at bounding box center [136, 137] width 31 height 8
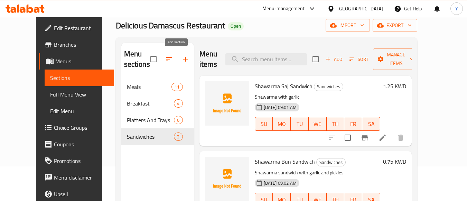
click at [182, 58] on icon "button" at bounding box center [186, 59] width 8 height 8
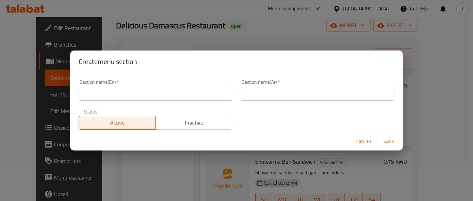
click at [160, 94] on input "text" at bounding box center [156, 94] width 154 height 14
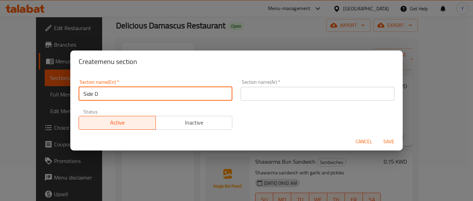
type input "Side Dishes"
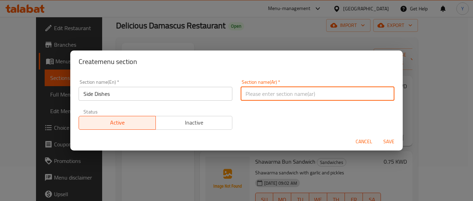
click at [274, 96] on input "text" at bounding box center [317, 94] width 154 height 14
type input "صحون جانبية"
click at [378, 135] on button "Save" at bounding box center [389, 141] width 22 height 13
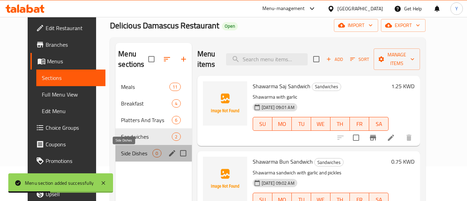
click at [135, 155] on span "Side Dishes" at bounding box center [136, 153] width 31 height 8
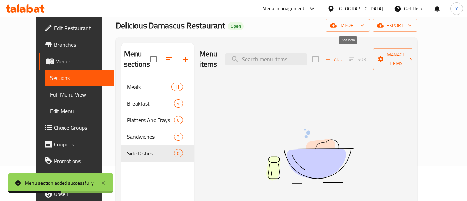
click at [345, 57] on button "Add" at bounding box center [334, 59] width 22 height 11
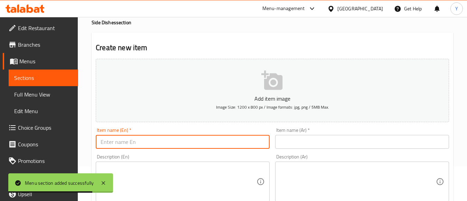
click at [120, 137] on input "text" at bounding box center [183, 142] width 174 height 14
paste input "Tomato Tikka Side Dish"
type input "Tomato Tikka Side Dish"
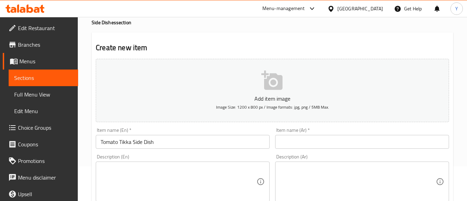
click at [349, 140] on input "text" at bounding box center [362, 142] width 174 height 14
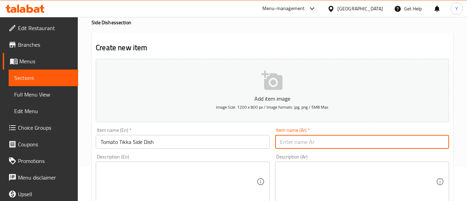
paste input "ماعون تكه طماط"
click at [304, 146] on input "ماعون تكه طماط" at bounding box center [362, 142] width 174 height 14
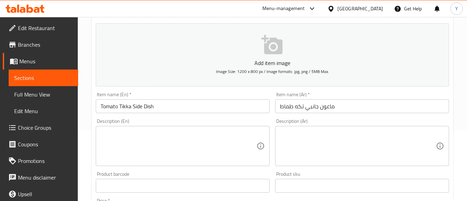
scroll to position [104, 0]
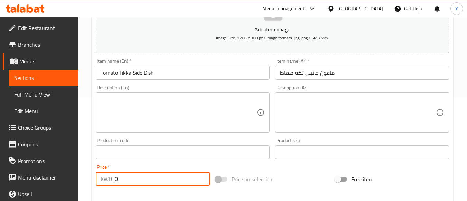
drag, startPoint x: 137, startPoint y: 181, endPoint x: 88, endPoint y: 178, distance: 49.2
click at [88, 178] on div "Home / Restaurants management / Menus / Sections / item / create Side Dishes se…" at bounding box center [273, 149] width 390 height 472
paste input "1.25"
click at [202, 74] on input "Tomato Tikka Side Dish" at bounding box center [183, 73] width 174 height 14
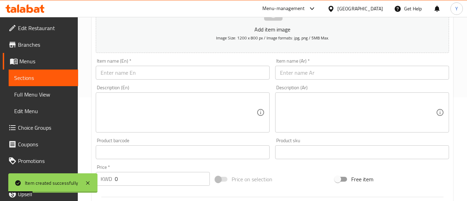
click at [230, 85] on div "Description (En) Description (En)" at bounding box center [183, 108] width 180 height 53
click at [232, 71] on input "text" at bounding box center [183, 73] width 174 height 14
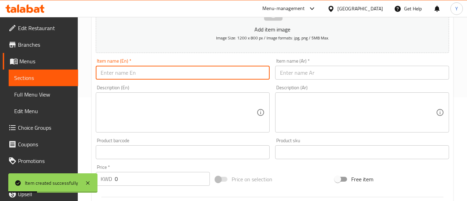
paste input "Tomato Egg Side Dish"
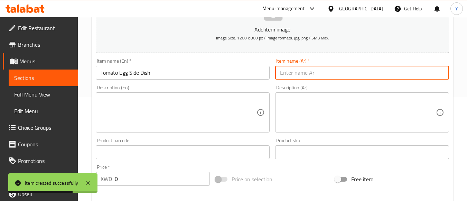
click at [336, 72] on input "text" at bounding box center [362, 73] width 174 height 14
paste input "ماعون بيض طماط"
click at [305, 78] on input "ماعون بيض طماط" at bounding box center [362, 73] width 174 height 14
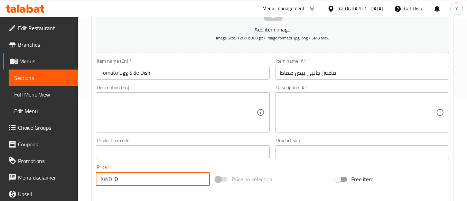
drag, startPoint x: 184, startPoint y: 178, endPoint x: 88, endPoint y: 176, distance: 96.9
click at [88, 176] on div "Home / Restaurants management / Menus / Sections / item / create Side Dishes se…" at bounding box center [273, 149] width 390 height 472
paste input "1.25"
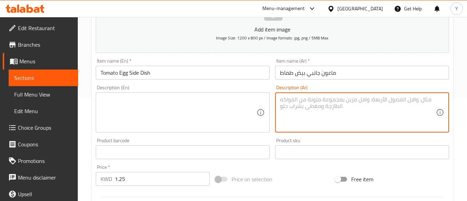
click at [401, 105] on textarea at bounding box center [358, 112] width 156 height 33
paste textarea "بيض مقلى مع الطماطم"
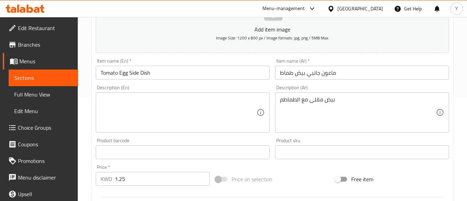
click at [229, 108] on textarea at bounding box center [179, 112] width 156 height 33
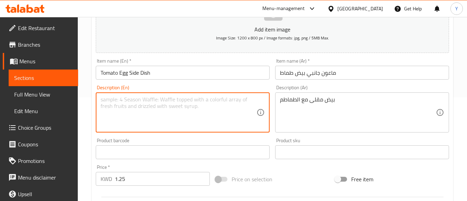
paste textarea "fried eggs with tomatoes"
click at [217, 72] on input "Tomato Egg Side Dish" at bounding box center [183, 73] width 174 height 14
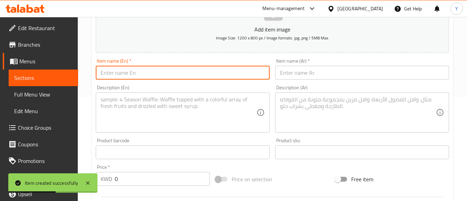
click at [121, 73] on input "text" at bounding box center [183, 73] width 174 height 14
paste
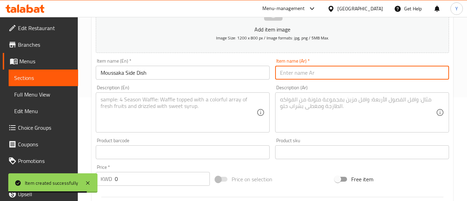
click at [319, 76] on input "text" at bounding box center [362, 73] width 174 height 14
click at [299, 77] on input "ماعون مسقعه" at bounding box center [362, 73] width 174 height 14
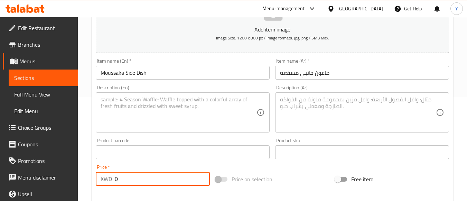
drag, startPoint x: 138, startPoint y: 183, endPoint x: 45, endPoint y: 185, distance: 93.1
click at [45, 185] on div "Edit Restaurant Branches Menus Sections Full Menu View Edit Menu Choice Groups …" at bounding box center [233, 149] width 467 height 472
drag, startPoint x: 338, startPoint y: 108, endPoint x: 378, endPoint y: 100, distance: 39.8
click at [338, 108] on textarea at bounding box center [358, 112] width 156 height 33
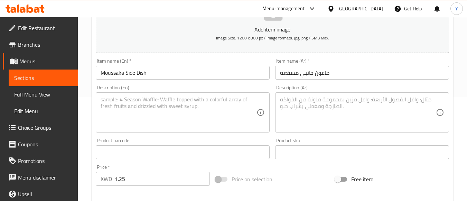
click at [356, 119] on textarea at bounding box center [358, 112] width 156 height 33
click at [176, 112] on textarea at bounding box center [179, 112] width 156 height 33
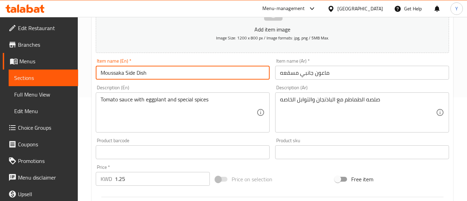
click at [183, 72] on input "Moussaka Side Dish" at bounding box center [183, 73] width 174 height 14
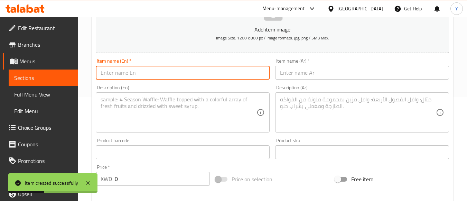
click at [126, 73] on input "text" at bounding box center [183, 73] width 174 height 14
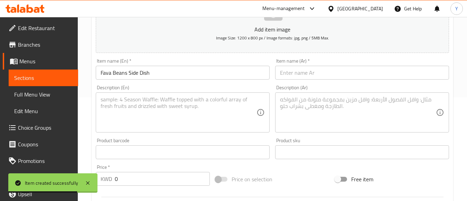
click at [300, 75] on input "text" at bounding box center [362, 73] width 174 height 14
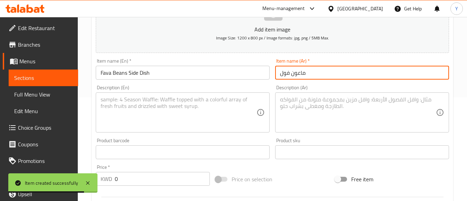
click at [291, 78] on input "ماعون فول" at bounding box center [362, 73] width 174 height 14
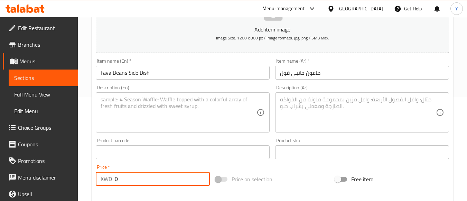
drag, startPoint x: 122, startPoint y: 178, endPoint x: 57, endPoint y: 176, distance: 65.4
click at [57, 176] on div "Edit Restaurant Branches Menus Sections Full Menu View Edit Menu Choice Groups …" at bounding box center [233, 149] width 467 height 472
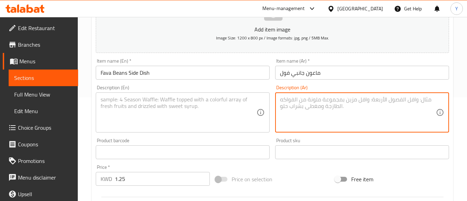
click at [362, 107] on textarea at bounding box center [358, 112] width 156 height 33
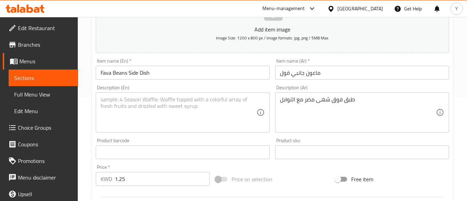
click at [154, 119] on textarea at bounding box center [179, 112] width 156 height 33
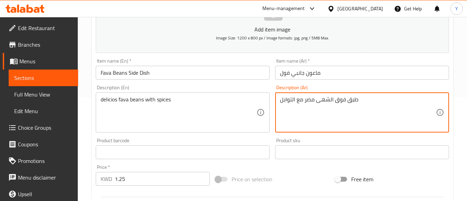
click at [292, 100] on textarea "طبق فوق الشهى مضر مع التوابل" at bounding box center [358, 112] width 156 height 33
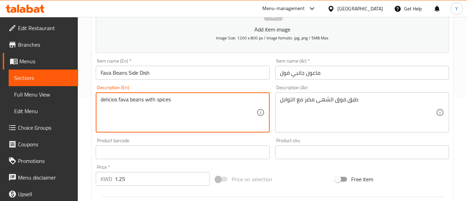
click at [175, 99] on textarea "delicios fava beans with spices" at bounding box center [179, 112] width 156 height 33
click at [180, 136] on div "Product barcode Product barcode" at bounding box center [183, 148] width 180 height 27
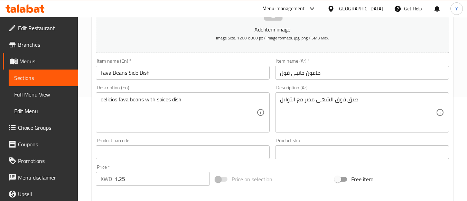
click at [161, 78] on input "Fava Beans Side Dish" at bounding box center [183, 73] width 174 height 14
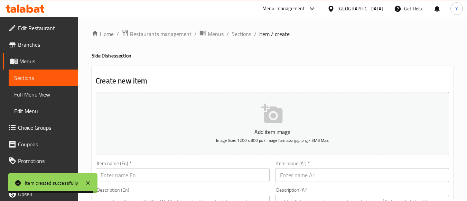
scroll to position [0, 0]
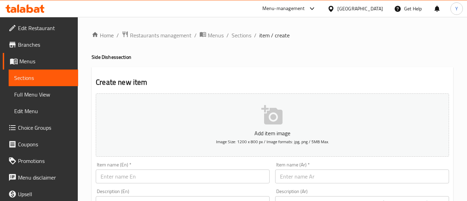
click at [235, 33] on span "Sections" at bounding box center [242, 35] width 20 height 8
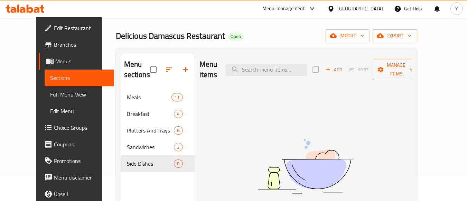
scroll to position [69, 0]
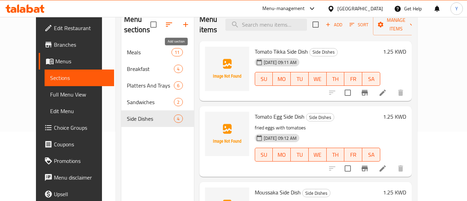
click at [182, 26] on icon "button" at bounding box center [186, 24] width 8 height 8
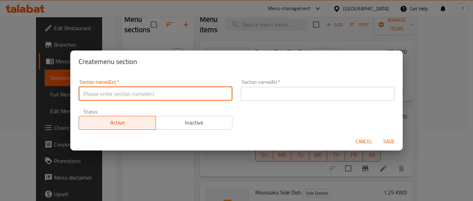
click at [192, 89] on input "text" at bounding box center [156, 94] width 154 height 14
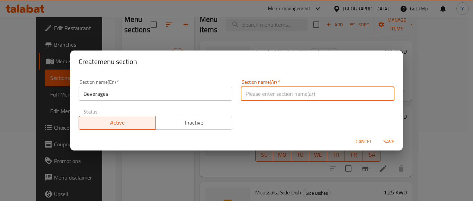
click at [258, 96] on input "text" at bounding box center [317, 94] width 154 height 14
click at [394, 141] on span "Save" at bounding box center [388, 141] width 17 height 9
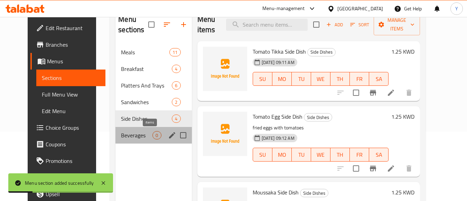
click at [153, 135] on span "0" at bounding box center [157, 135] width 8 height 7
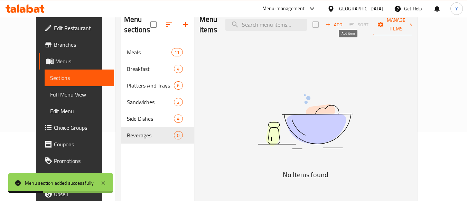
click at [344, 21] on span "Add" at bounding box center [334, 25] width 19 height 8
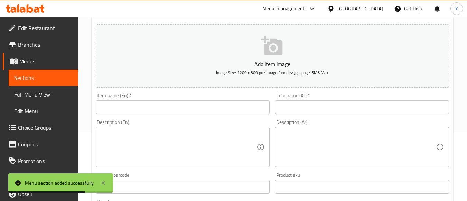
click at [147, 100] on div "Item name (En)   * Item name (En) *" at bounding box center [183, 103] width 174 height 21
click at [143, 111] on input "text" at bounding box center [183, 107] width 174 height 14
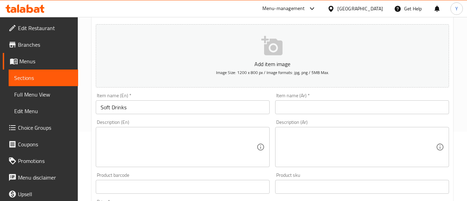
click at [327, 110] on input "text" at bounding box center [362, 107] width 174 height 14
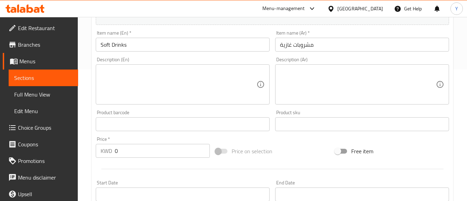
scroll to position [138, 0]
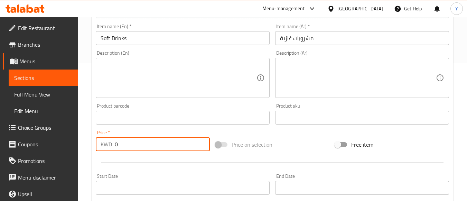
drag, startPoint x: 141, startPoint y: 144, endPoint x: 88, endPoint y: 146, distance: 53.3
click at [88, 146] on div "Home / Restaurants management / Menus / Sections / item / create Beverages sect…" at bounding box center [273, 115] width 390 height 472
click at [163, 158] on div at bounding box center [272, 162] width 359 height 17
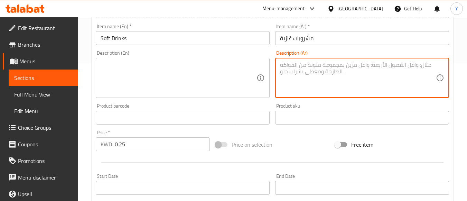
click at [375, 88] on textarea at bounding box center [358, 78] width 156 height 33
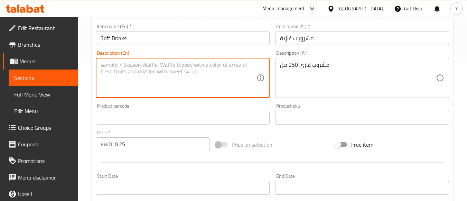
click at [211, 87] on textarea at bounding box center [179, 78] width 156 height 33
click at [179, 42] on input "Soft Drinks" at bounding box center [183, 38] width 174 height 14
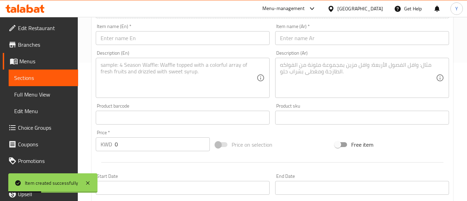
click at [121, 37] on input "text" at bounding box center [183, 38] width 174 height 14
click at [336, 44] on input "text" at bounding box center [362, 38] width 174 height 14
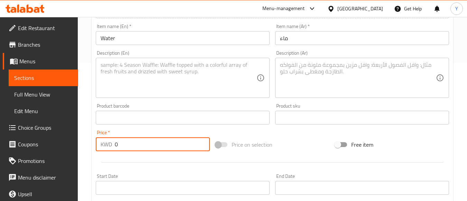
drag, startPoint x: 139, startPoint y: 140, endPoint x: 103, endPoint y: 143, distance: 35.7
click at [103, 143] on div "KWD 0 Price *" at bounding box center [153, 144] width 114 height 14
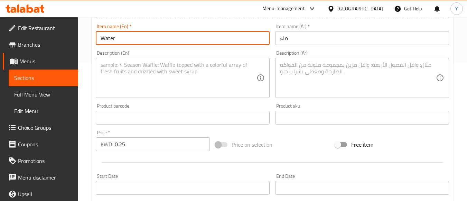
click at [161, 33] on input "Water" at bounding box center [183, 38] width 174 height 14
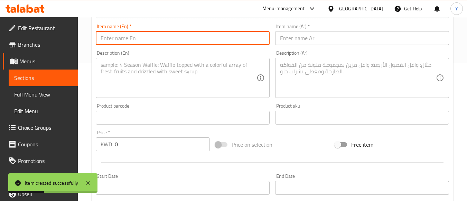
click at [200, 39] on input "text" at bounding box center [183, 38] width 174 height 14
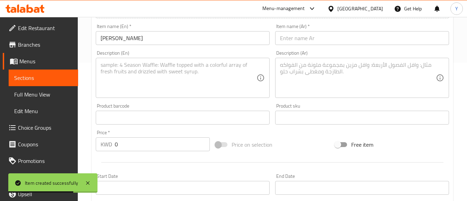
click at [296, 37] on input "text" at bounding box center [362, 38] width 174 height 14
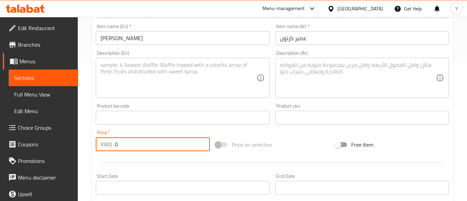
click at [101, 143] on div "KWD 0 Price *" at bounding box center [153, 144] width 114 height 14
click at [160, 155] on div at bounding box center [272, 162] width 359 height 17
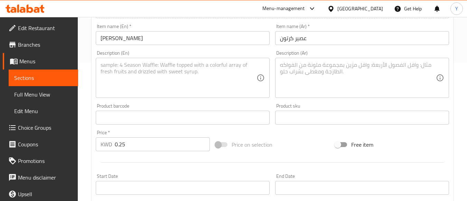
drag, startPoint x: 329, startPoint y: 78, endPoint x: 356, endPoint y: 85, distance: 28.4
click at [329, 78] on textarea at bounding box center [358, 78] width 156 height 33
click at [163, 92] on textarea at bounding box center [179, 78] width 156 height 33
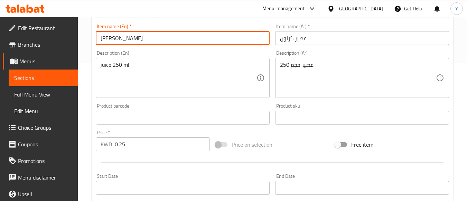
click at [172, 44] on input "[PERSON_NAME]" at bounding box center [183, 38] width 174 height 14
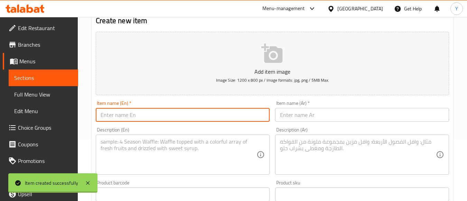
scroll to position [0, 0]
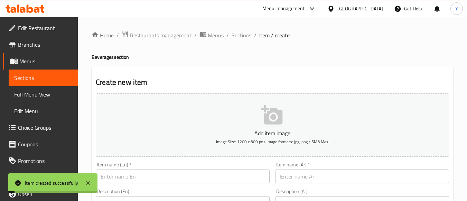
click at [235, 36] on span "Sections" at bounding box center [242, 35] width 20 height 8
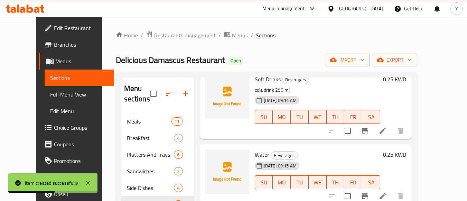
scroll to position [43, 0]
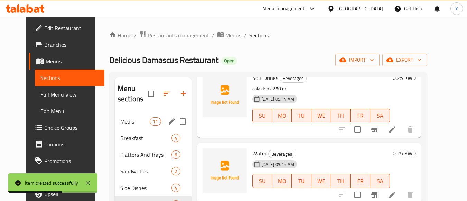
click at [134, 125] on span "Meals" at bounding box center [134, 121] width 29 height 8
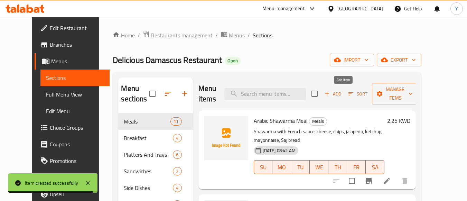
click at [343, 97] on span "Add" at bounding box center [333, 94] width 19 height 8
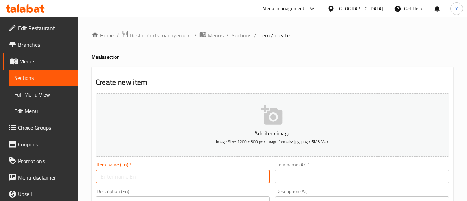
click at [172, 174] on input "text" at bounding box center [183, 177] width 174 height 14
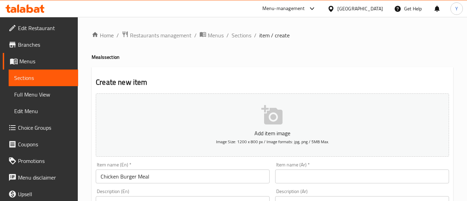
click at [333, 184] on div "Item name (Ar)   * Item name (Ar) *" at bounding box center [363, 173] width 180 height 27
click at [329, 177] on input "text" at bounding box center [362, 177] width 174 height 14
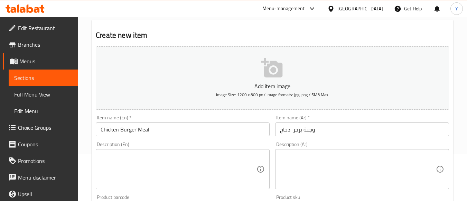
scroll to position [104, 0]
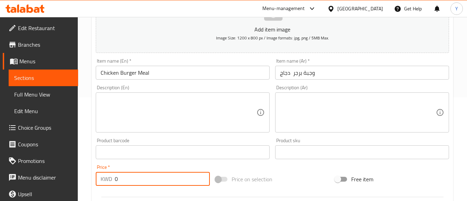
drag, startPoint x: 143, startPoint y: 176, endPoint x: 79, endPoint y: 173, distance: 64.1
click at [79, 173] on div "Home / Restaurants management / Menus / Sections / item / create Meals section …" at bounding box center [273, 149] width 390 height 472
click at [352, 100] on textarea at bounding box center [358, 112] width 156 height 33
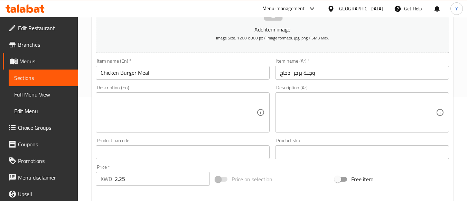
click at [367, 124] on textarea at bounding box center [358, 112] width 156 height 33
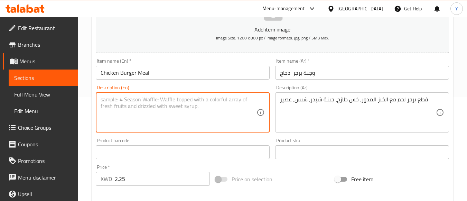
click at [180, 117] on textarea at bounding box center [179, 112] width 156 height 33
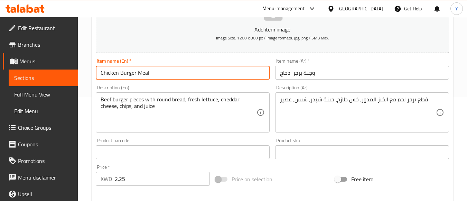
click at [167, 72] on input "Chicken Burger Meal" at bounding box center [183, 73] width 174 height 14
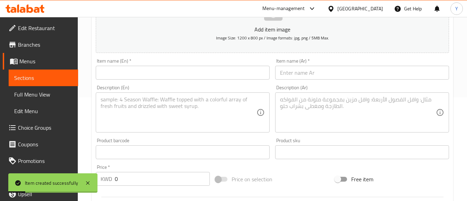
click at [193, 67] on input "text" at bounding box center [183, 73] width 174 height 14
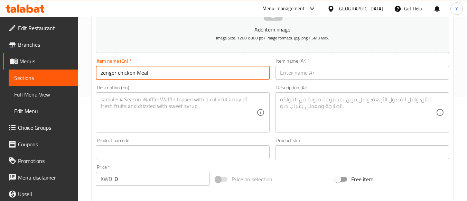
click at [102, 73] on input "zenger chicken Meal" at bounding box center [183, 73] width 174 height 14
click at [119, 76] on input "Zenger chicken Meal" at bounding box center [183, 73] width 174 height 14
click at [167, 84] on div "Description (En) Description (En)" at bounding box center [183, 108] width 180 height 53
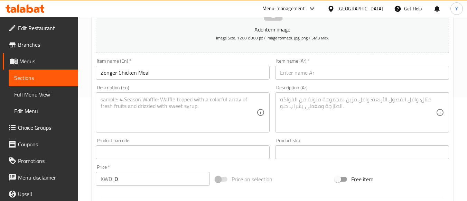
click at [312, 79] on input "text" at bounding box center [362, 73] width 174 height 14
drag, startPoint x: 132, startPoint y: 176, endPoint x: 78, endPoint y: 179, distance: 54.4
click at [77, 179] on div "Edit Restaurant Branches Menus Sections Full Menu View Edit Menu Choice Groups …" at bounding box center [233, 149] width 467 height 472
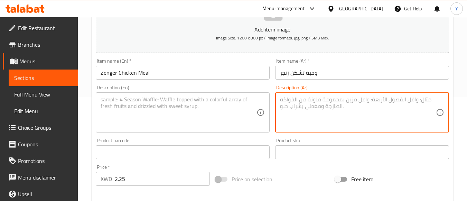
click at [307, 119] on textarea at bounding box center [358, 112] width 156 height 33
click at [351, 126] on textarea at bounding box center [358, 112] width 156 height 33
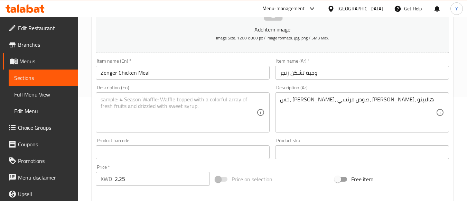
click at [191, 116] on textarea at bounding box center [179, 112] width 156 height 33
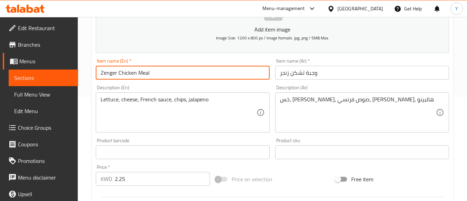
click at [189, 72] on input "Zenger Chicken Meal" at bounding box center [183, 73] width 174 height 14
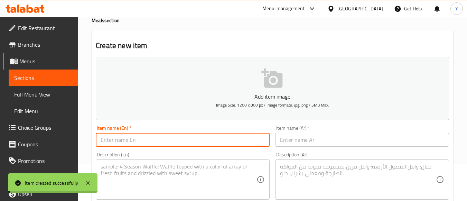
scroll to position [0, 0]
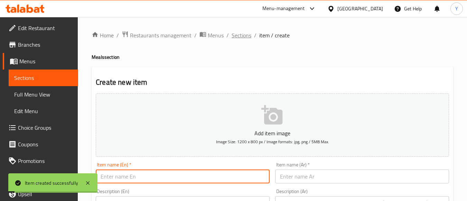
click at [234, 34] on span "Sections" at bounding box center [242, 35] width 20 height 8
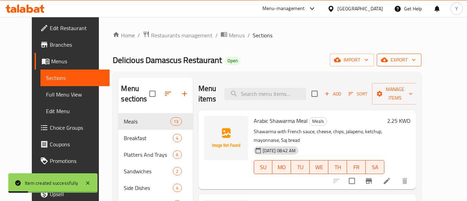
click at [416, 56] on span "export" at bounding box center [400, 60] width 34 height 9
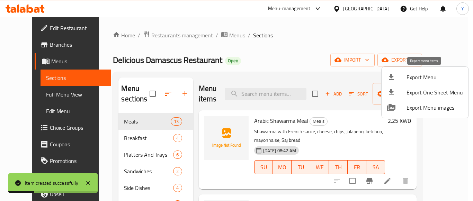
click at [423, 73] on span "Export Menu" at bounding box center [434, 77] width 56 height 8
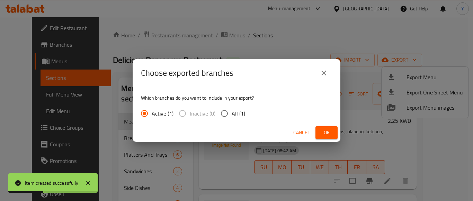
click at [219, 112] on input "All (1)" at bounding box center [224, 113] width 15 height 15
click at [333, 127] on button "Ok" at bounding box center [326, 132] width 22 height 13
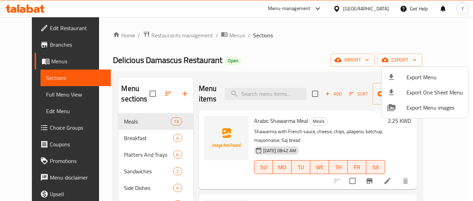
click at [318, 55] on div at bounding box center [236, 100] width 473 height 201
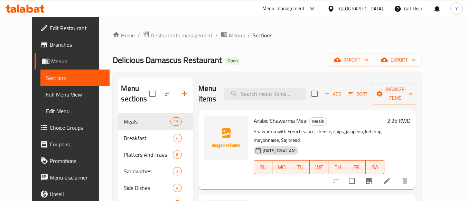
click at [374, 6] on div "[GEOGRAPHIC_DATA]" at bounding box center [361, 9] width 46 height 8
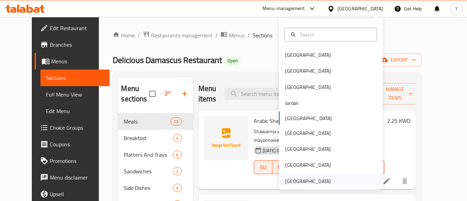
click at [297, 179] on div "[GEOGRAPHIC_DATA]" at bounding box center [308, 182] width 46 height 8
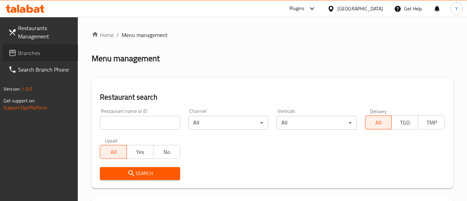
click at [38, 58] on link "Branches" at bounding box center [40, 53] width 75 height 17
